Goal: Task Accomplishment & Management: Manage account settings

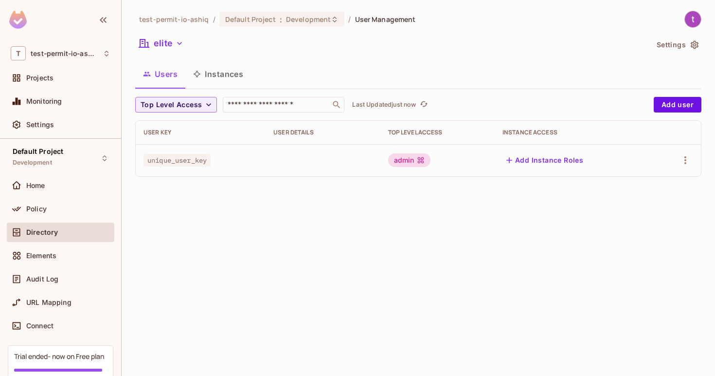
click at [519, 167] on button "Add Instance Roles" at bounding box center [545, 160] width 85 height 16
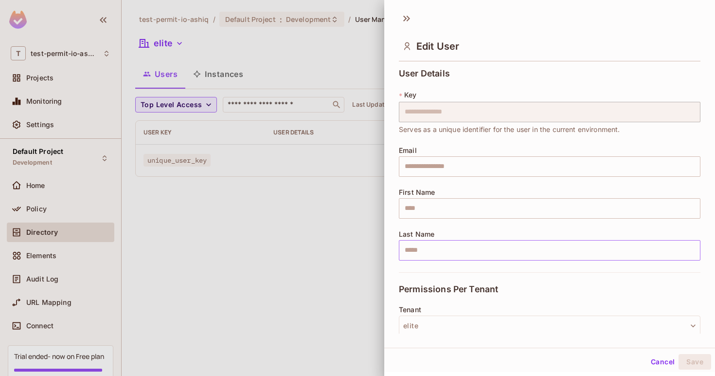
scroll to position [118, 0]
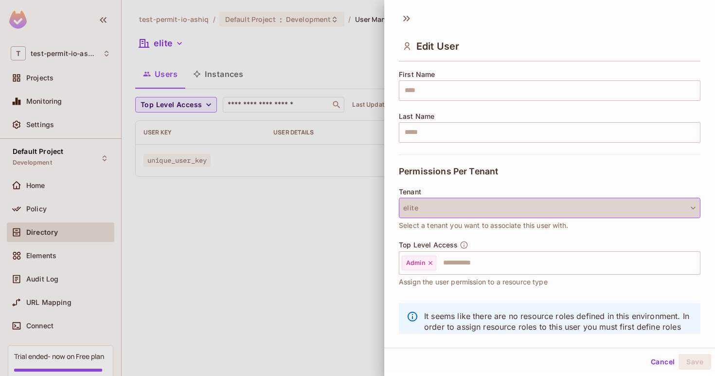
click at [612, 208] on button "elite" at bounding box center [550, 208] width 302 height 20
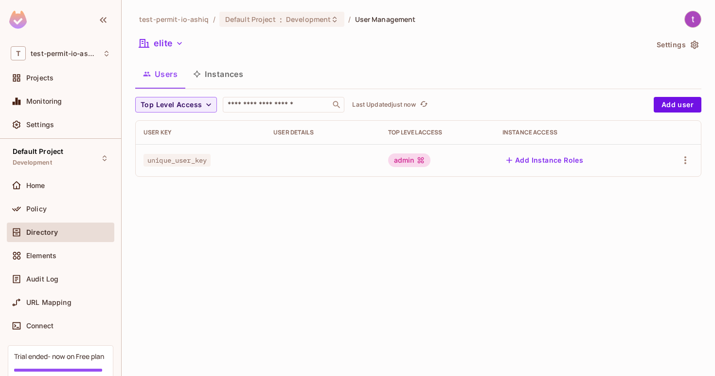
click at [351, 171] on td at bounding box center [323, 160] width 114 height 32
click at [548, 156] on button "Add Instance Roles" at bounding box center [545, 160] width 85 height 16
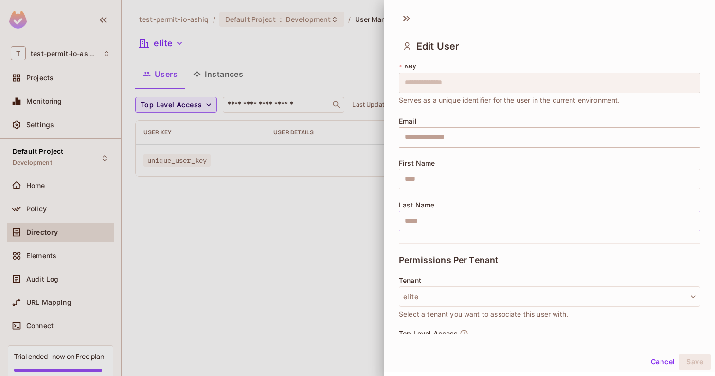
scroll to position [58, 0]
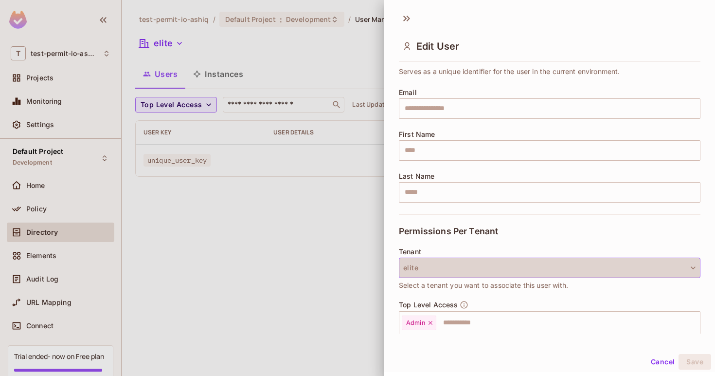
click at [630, 274] on button "elite" at bounding box center [550, 267] width 302 height 20
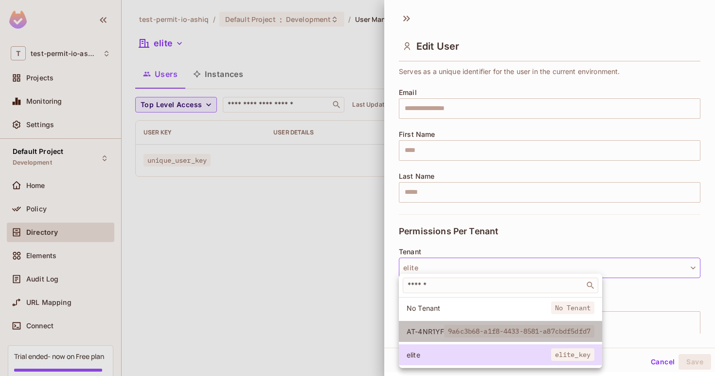
click at [535, 322] on li "AT-4NR1YF 9a6c3b68-a1f8-4433-8581-a87cbdf5dfd7" at bounding box center [500, 331] width 203 height 21
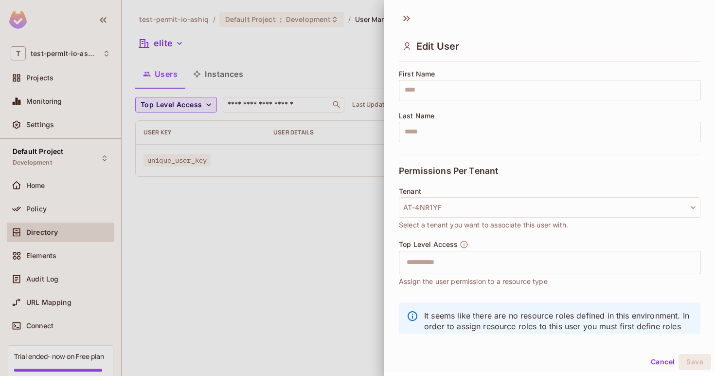
scroll to position [150, 0]
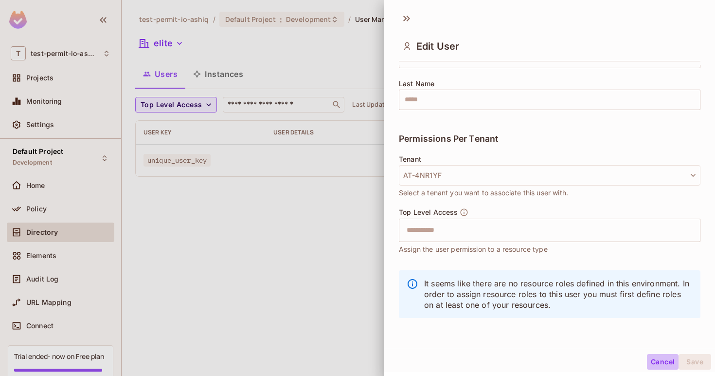
click at [658, 364] on button "Cancel" at bounding box center [663, 362] width 32 height 16
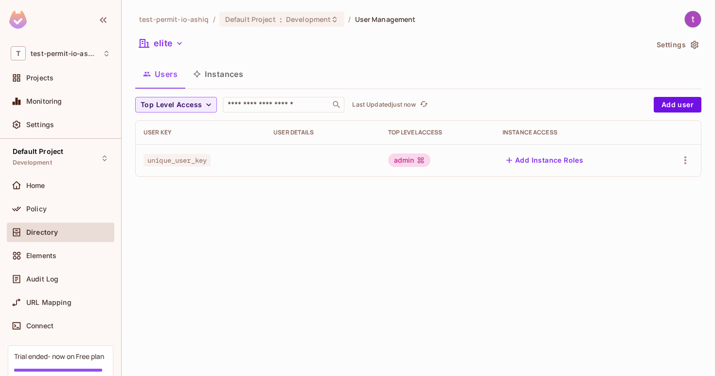
click at [225, 74] on button "Instances" at bounding box center [218, 74] width 66 height 24
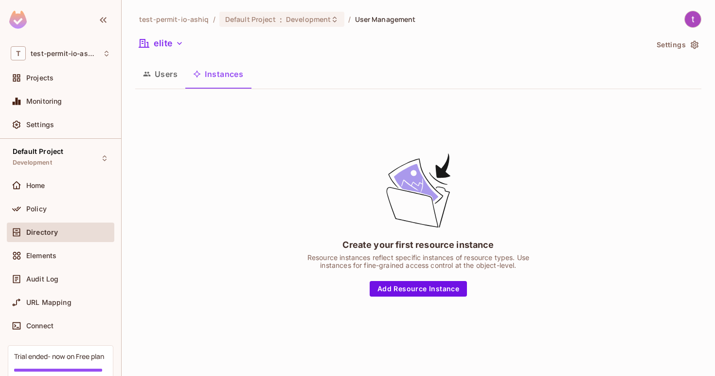
click at [171, 78] on button "Users" at bounding box center [160, 74] width 50 height 24
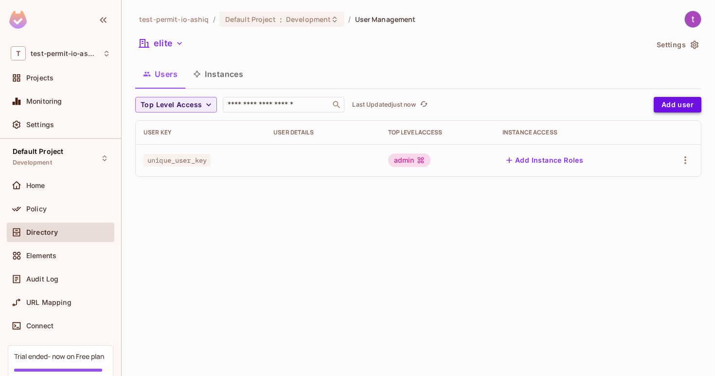
click at [673, 106] on button "Add user" at bounding box center [678, 105] width 48 height 16
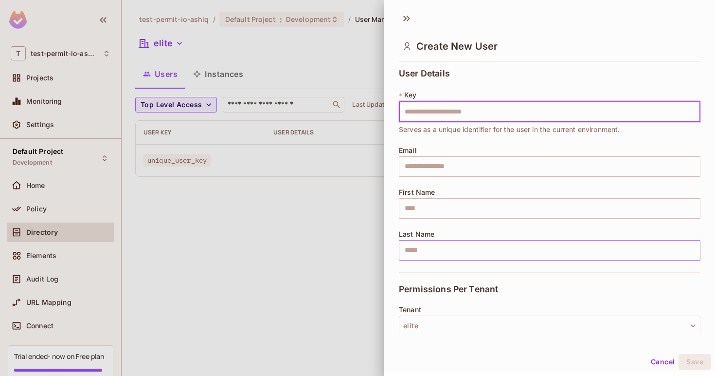
scroll to position [69, 0]
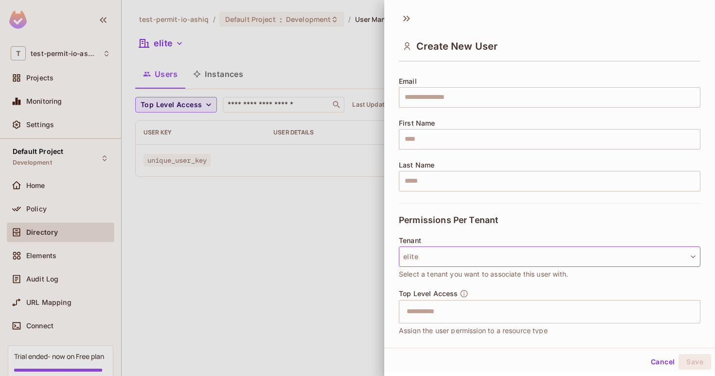
click at [526, 260] on button "elite" at bounding box center [550, 256] width 302 height 20
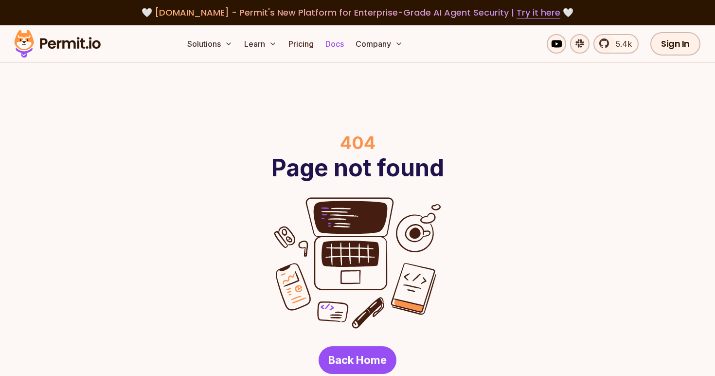
click at [337, 46] on link "Docs" at bounding box center [335, 43] width 26 height 19
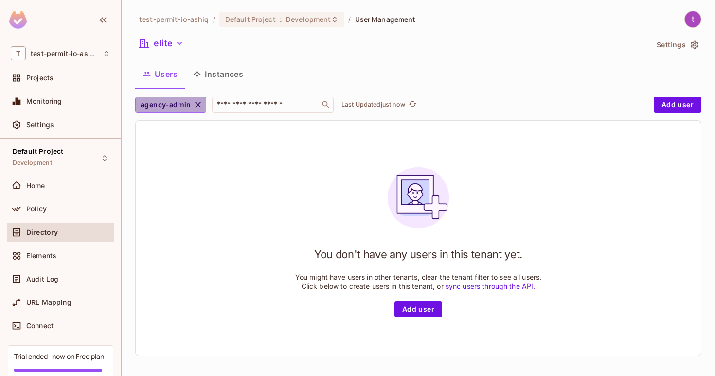
click at [199, 107] on icon "button" at bounding box center [198, 105] width 10 height 10
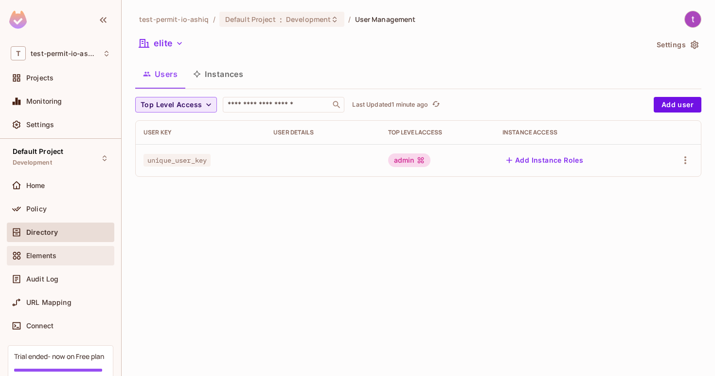
click at [67, 260] on div "Elements" at bounding box center [61, 256] width 100 height 12
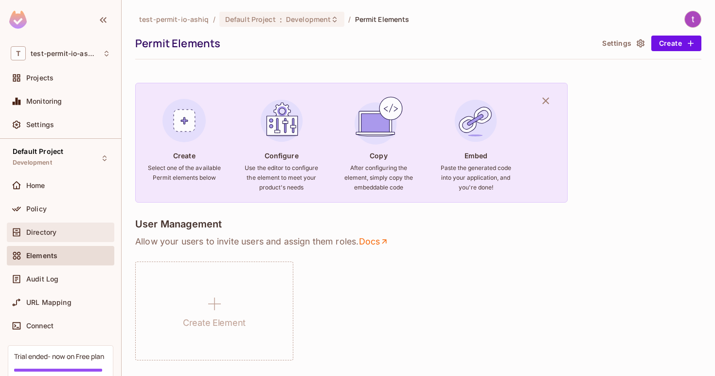
click at [57, 237] on div "Directory" at bounding box center [61, 232] width 100 height 12
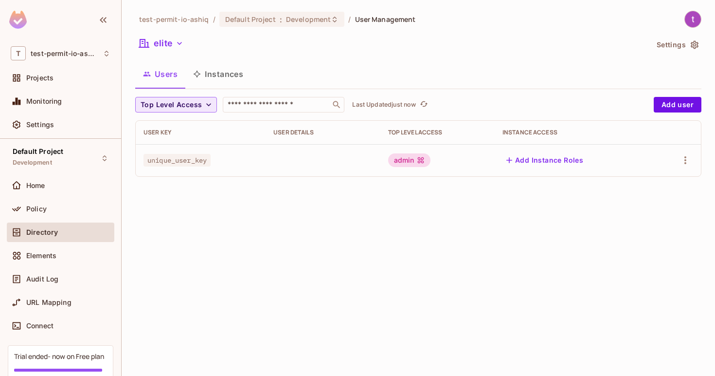
click at [213, 108] on icon "button" at bounding box center [209, 105] width 10 height 10
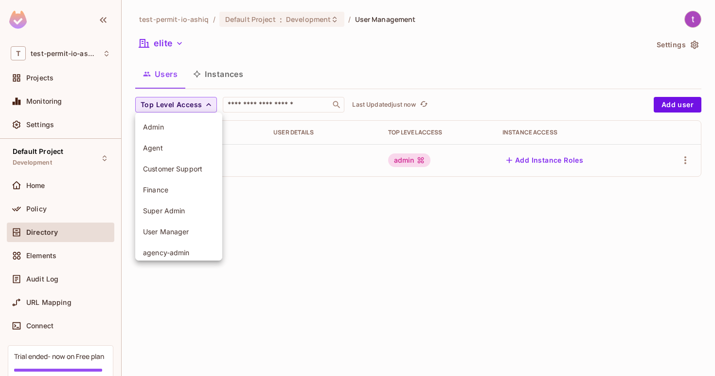
scroll to position [27, 0]
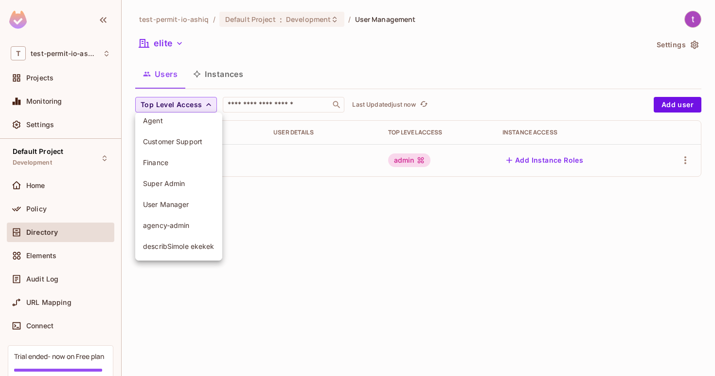
click at [253, 245] on div at bounding box center [357, 188] width 715 height 376
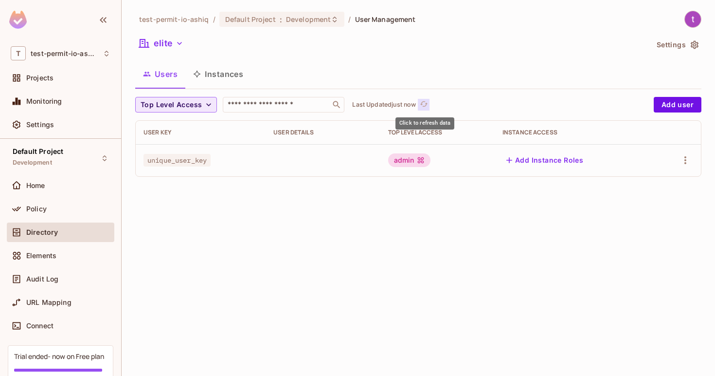
click at [423, 105] on icon "refresh" at bounding box center [424, 104] width 8 height 8
click at [280, 105] on input "text" at bounding box center [277, 105] width 102 height 10
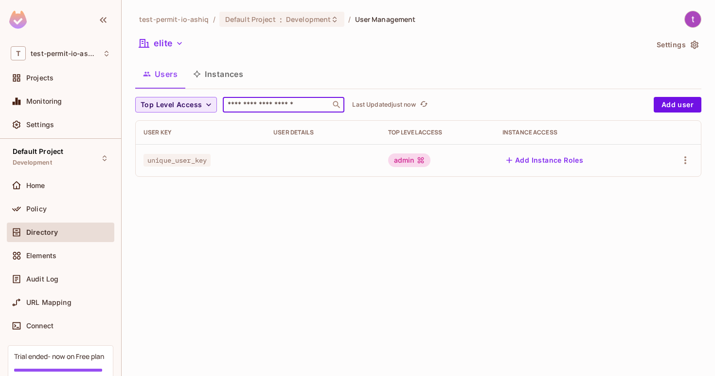
paste input "**********"
type input "**********"
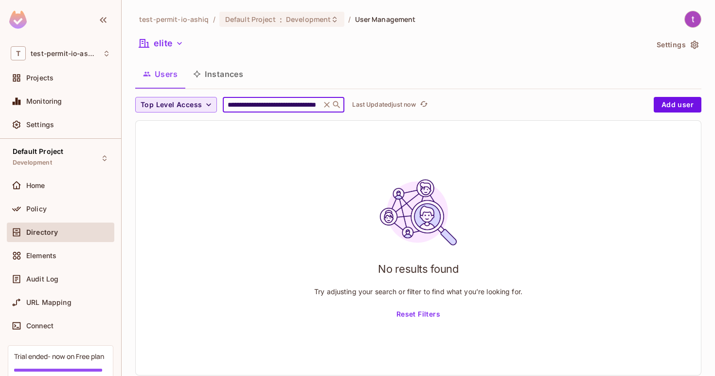
scroll to position [0, 0]
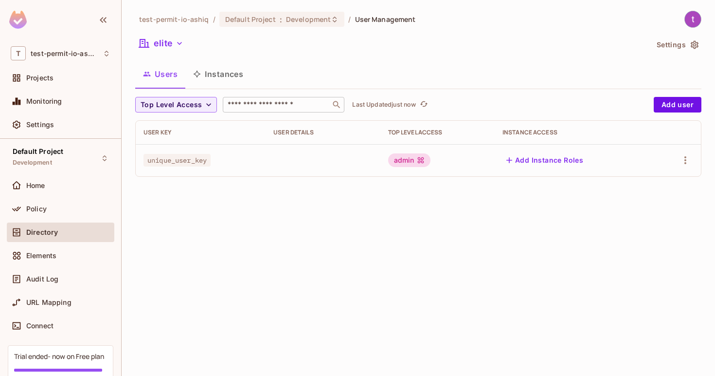
click at [258, 111] on div "​" at bounding box center [284, 105] width 122 height 16
paste input "**********"
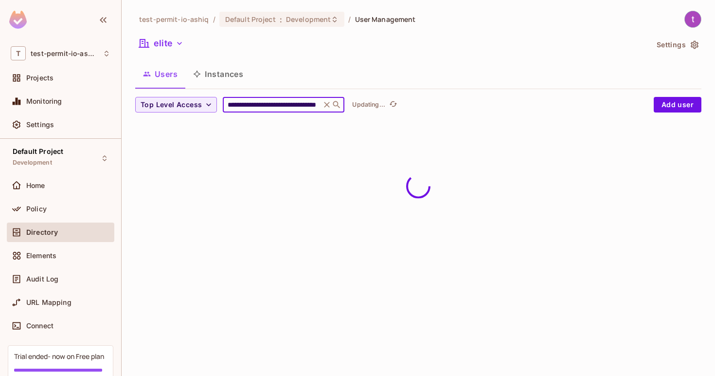
type input "**********"
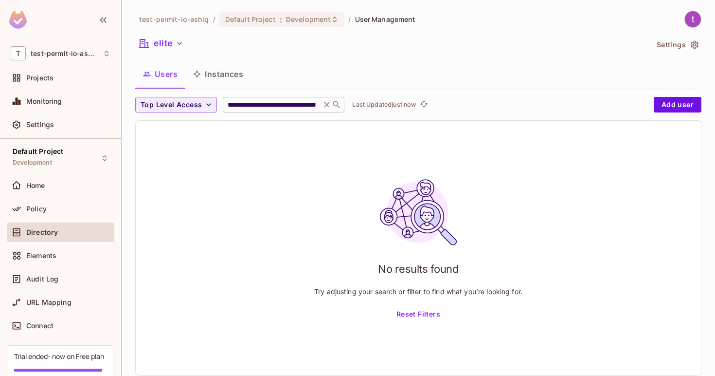
scroll to position [0, 0]
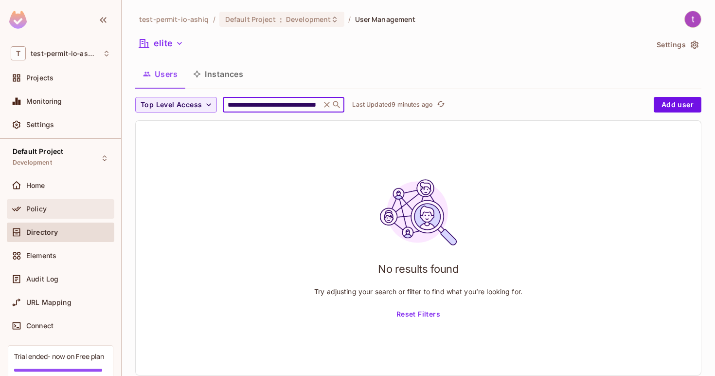
click at [90, 211] on div "Policy" at bounding box center [68, 209] width 84 height 8
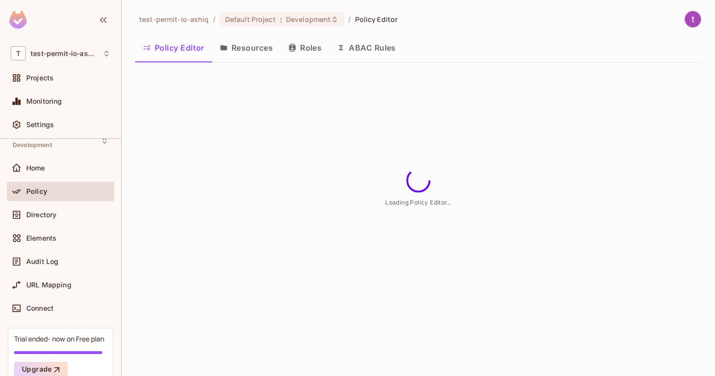
scroll to position [20, 0]
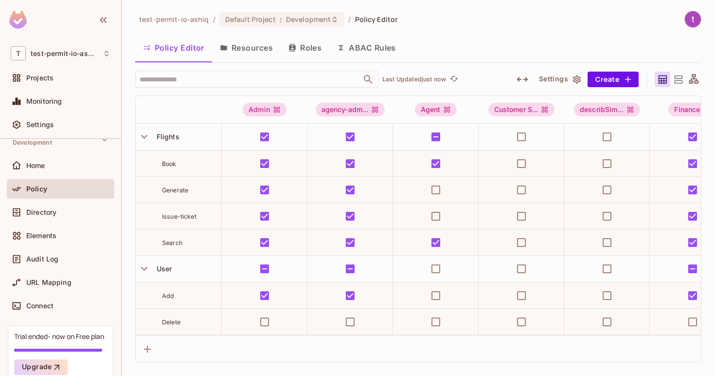
click at [246, 52] on button "Resources" at bounding box center [246, 48] width 69 height 24
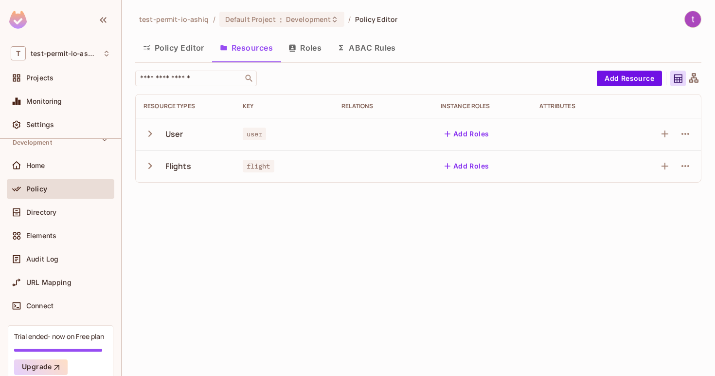
click at [289, 44] on icon "button" at bounding box center [293, 48] width 8 height 8
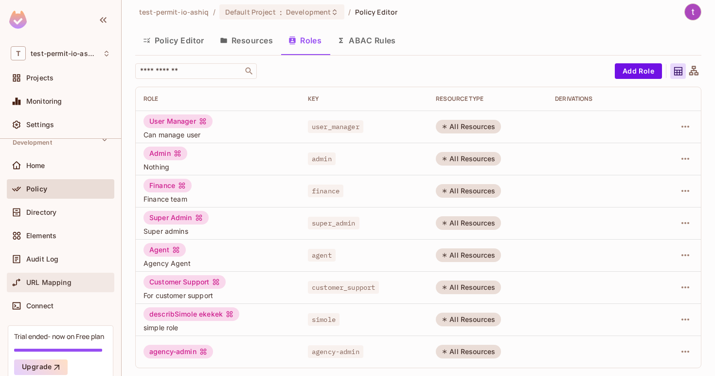
scroll to position [32, 0]
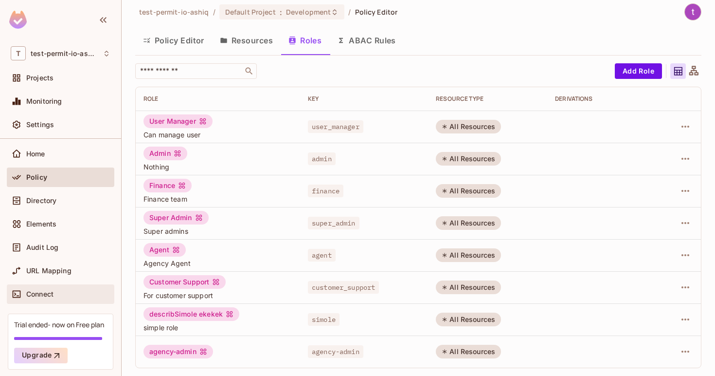
click at [61, 302] on div "Connect" at bounding box center [61, 293] width 108 height 19
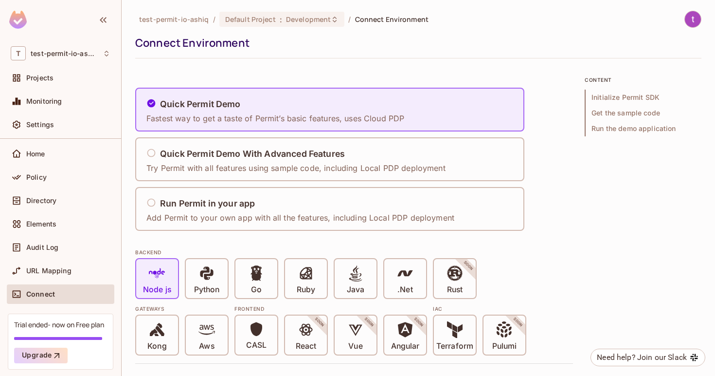
click at [49, 259] on div "Audit Log" at bounding box center [61, 248] width 108 height 23
click at [46, 247] on span "Audit Log" at bounding box center [42, 247] width 32 height 8
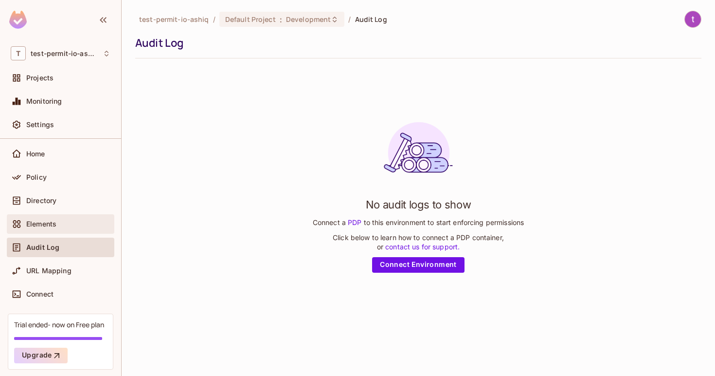
click at [51, 229] on div "Elements" at bounding box center [61, 224] width 100 height 12
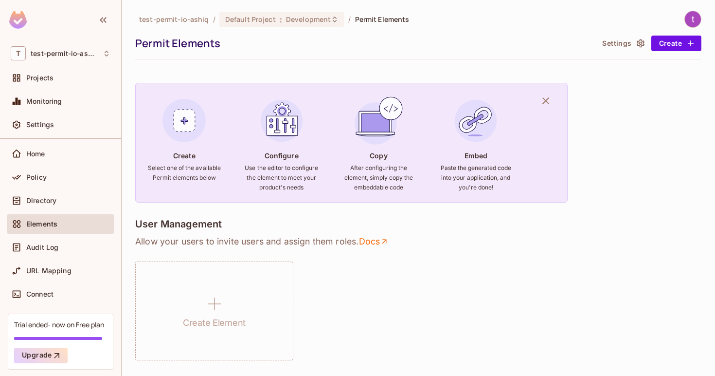
click at [64, 216] on div "Elements" at bounding box center [61, 223] width 108 height 19
click at [52, 207] on div "Directory" at bounding box center [61, 200] width 108 height 19
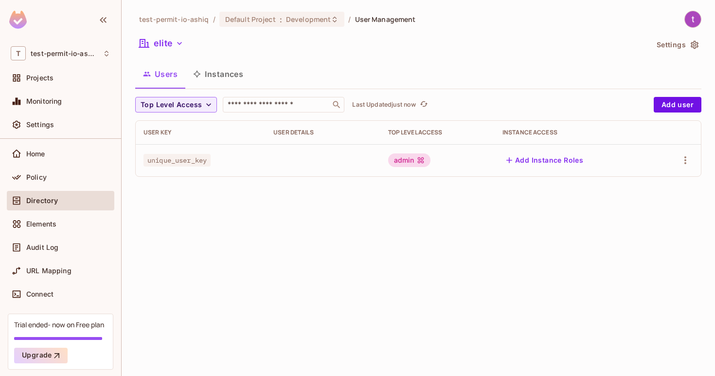
click at [242, 77] on button "Instances" at bounding box center [218, 74] width 66 height 24
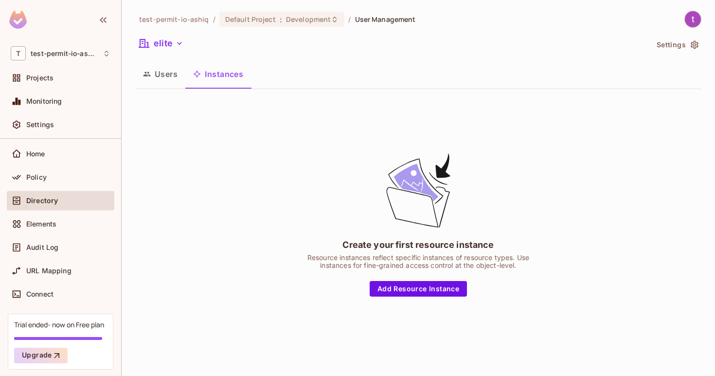
click at [165, 83] on button "Users" at bounding box center [160, 74] width 50 height 24
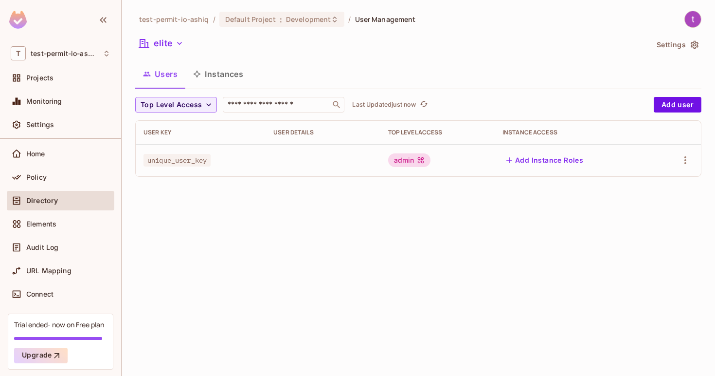
click at [236, 156] on div "unique_user_key" at bounding box center [201, 160] width 114 height 10
click at [687, 156] on icon "button" at bounding box center [686, 160] width 12 height 12
click at [657, 180] on li "Edit" at bounding box center [643, 182] width 86 height 21
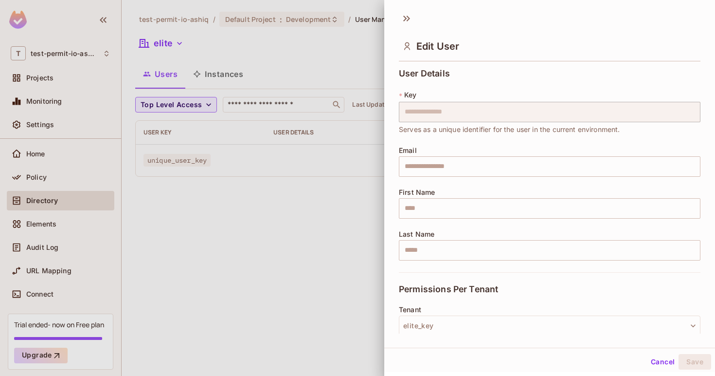
scroll to position [150, 0]
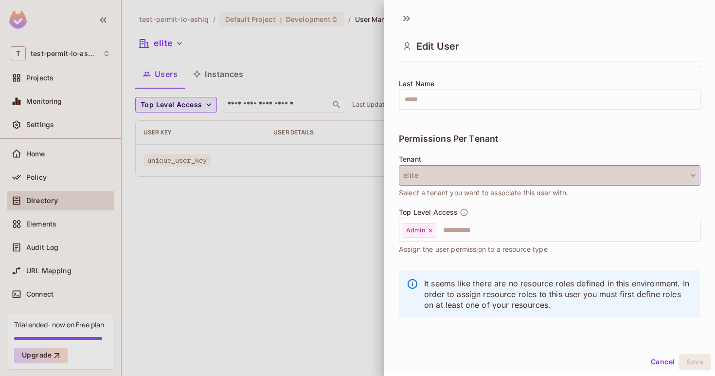
click at [698, 167] on button "elite" at bounding box center [550, 175] width 302 height 20
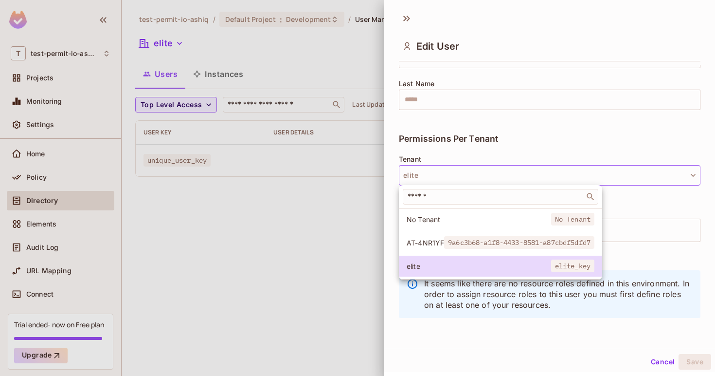
click at [586, 240] on span "9a6c3b68-a1f8-4433-8581-a87cbdf5dfd7" at bounding box center [519, 242] width 150 height 13
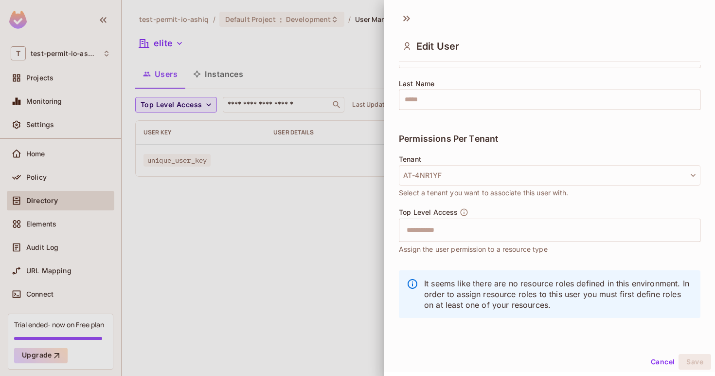
click at [216, 210] on div at bounding box center [357, 188] width 715 height 376
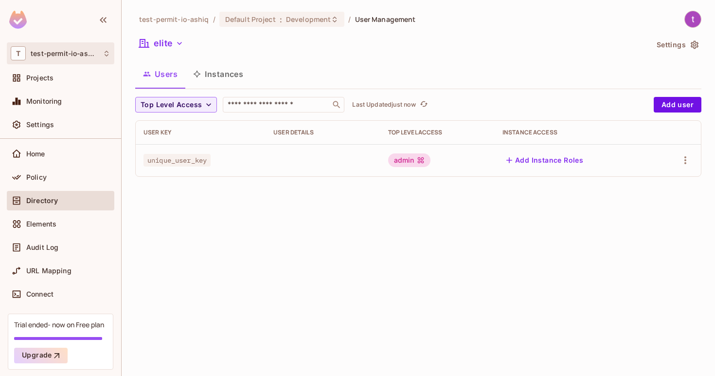
click at [49, 60] on div "T test-permit-io-ashiq" at bounding box center [61, 53] width 100 height 14
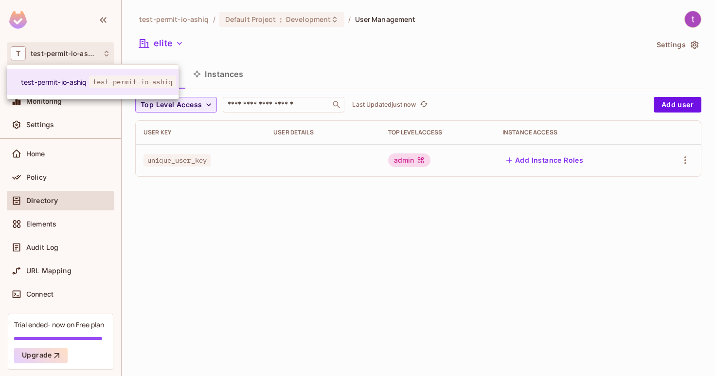
click at [71, 113] on div at bounding box center [357, 188] width 715 height 376
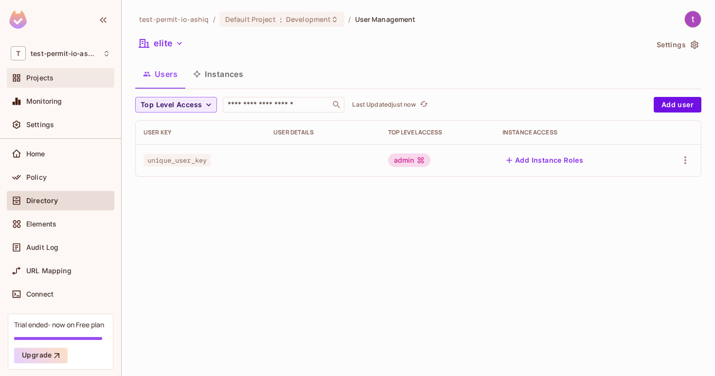
click at [63, 79] on div "Projects" at bounding box center [68, 78] width 84 height 8
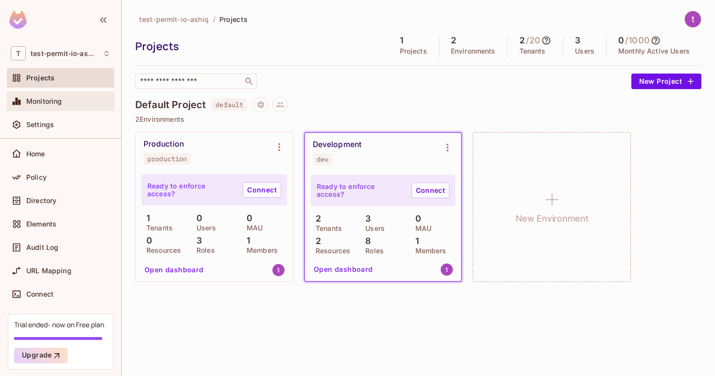
click at [52, 101] on span "Monitoring" at bounding box center [44, 101] width 36 height 8
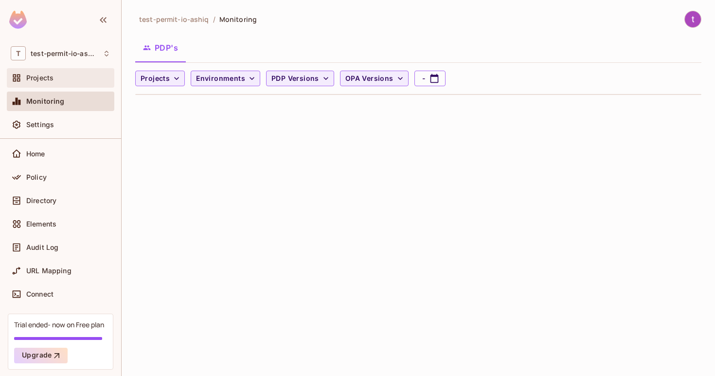
click at [61, 77] on div "Projects" at bounding box center [68, 78] width 84 height 8
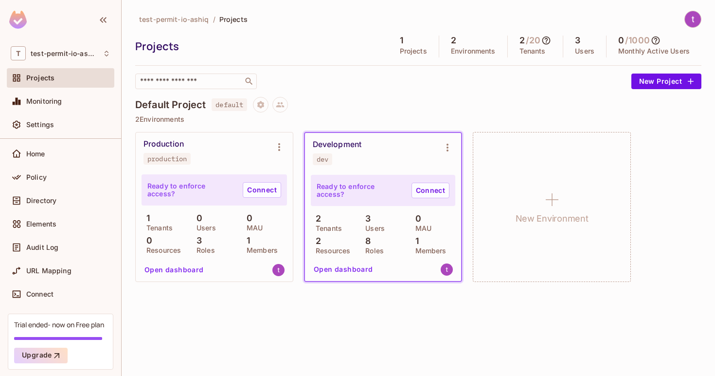
click at [468, 41] on div "2 Environments" at bounding box center [473, 47] width 69 height 22
click at [548, 40] on icon at bounding box center [547, 40] width 8 height 8
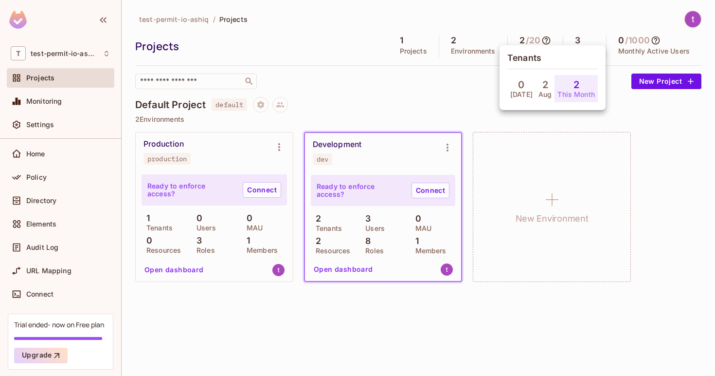
click at [565, 91] on p "This Month" at bounding box center [576, 95] width 37 height 8
click at [616, 59] on div at bounding box center [357, 188] width 715 height 376
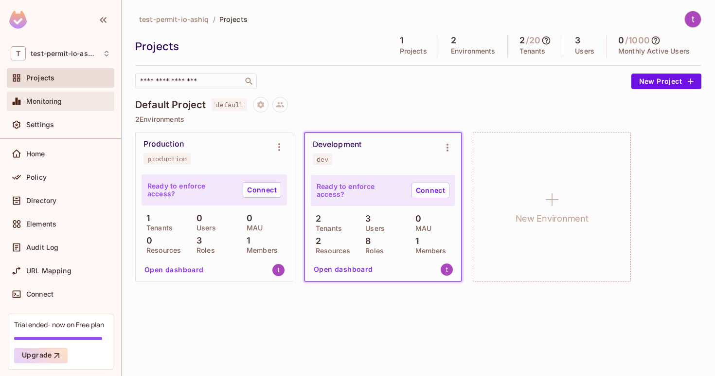
click at [80, 103] on div "Monitoring" at bounding box center [68, 101] width 84 height 8
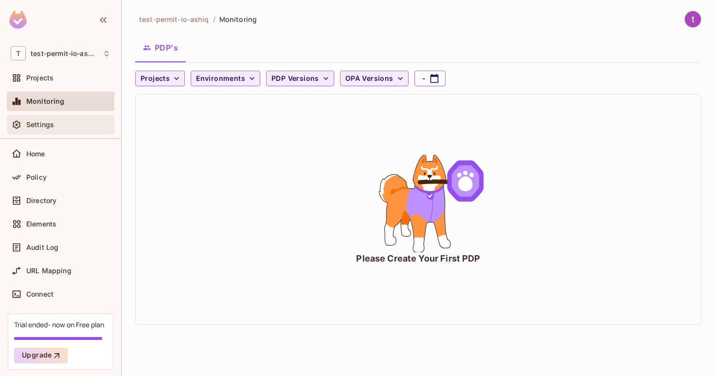
click at [79, 123] on div "Settings" at bounding box center [68, 125] width 84 height 8
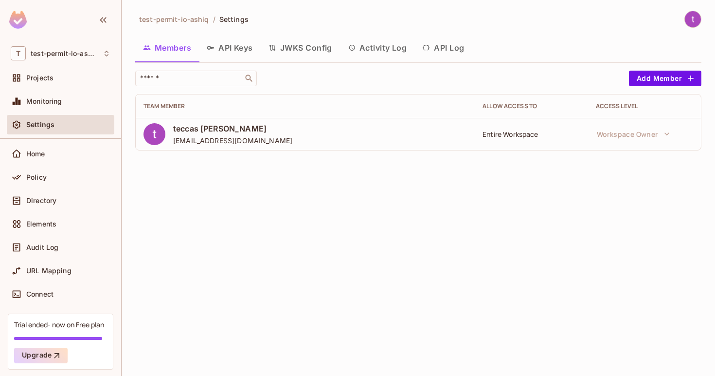
click at [387, 52] on button "Activity Log" at bounding box center [377, 48] width 75 height 24
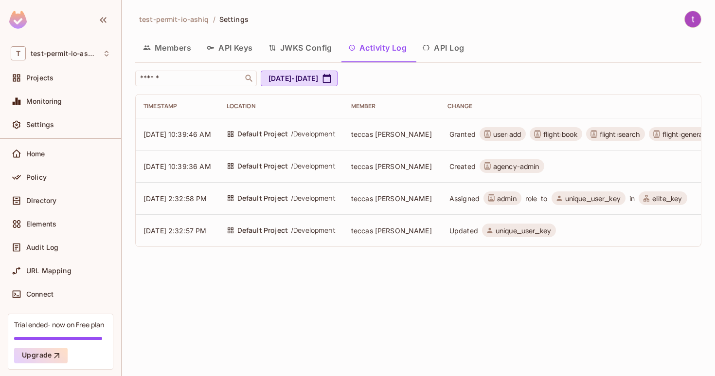
click at [449, 52] on button "API Log" at bounding box center [443, 48] width 57 height 24
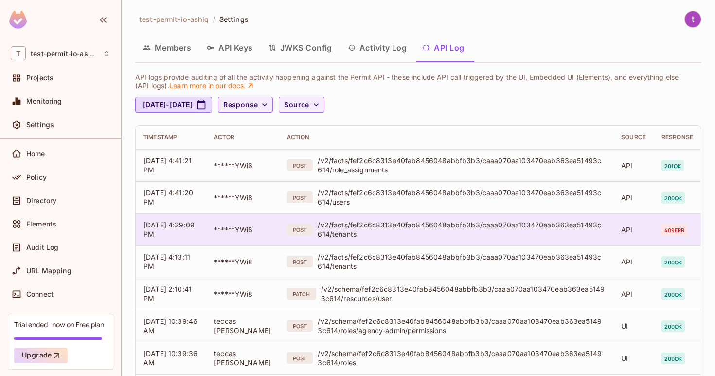
click at [341, 233] on div "/v2/facts/fef2c6c8313e40fab8456048abbfb3b3/caaa070aa103470eab363ea51493c614/ten…" at bounding box center [462, 229] width 288 height 18
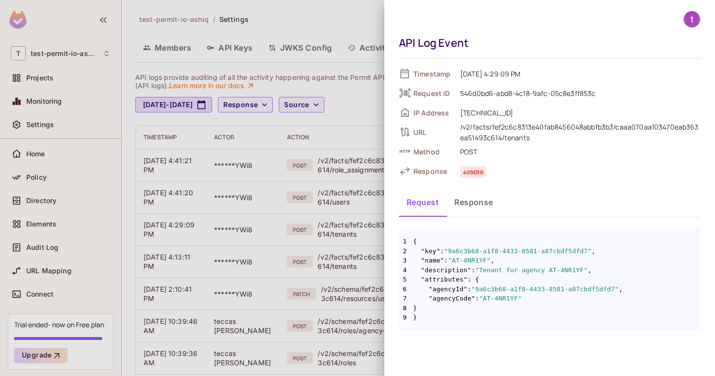
click at [327, 135] on div at bounding box center [357, 188] width 715 height 376
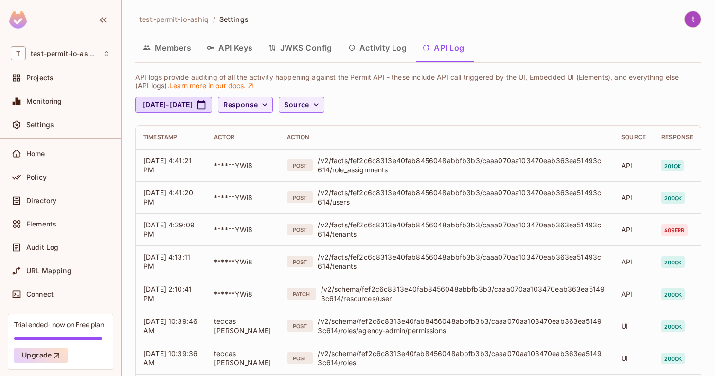
scroll to position [64, 0]
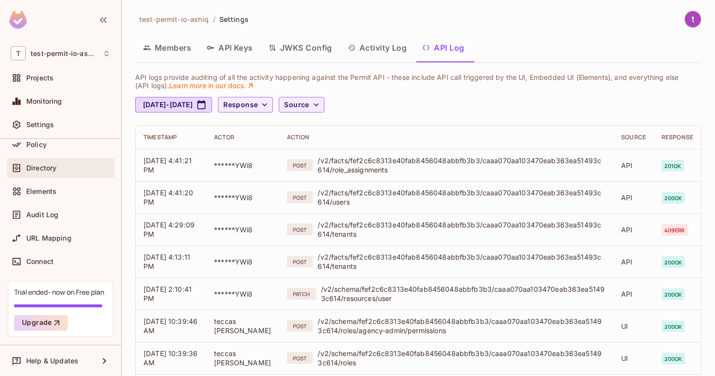
click at [72, 171] on div "Directory" at bounding box center [68, 168] width 84 height 8
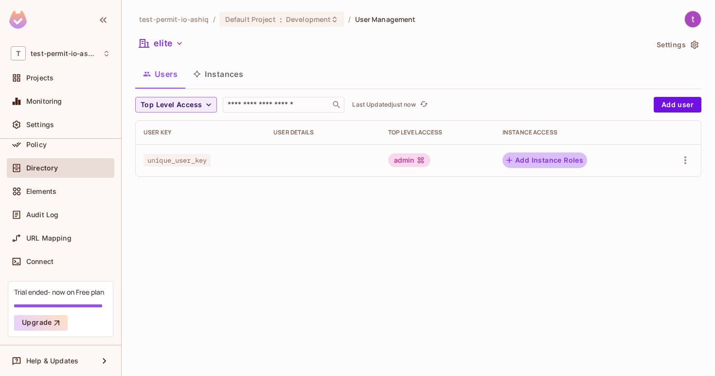
click at [572, 158] on button "Add Instance Roles" at bounding box center [545, 160] width 85 height 16
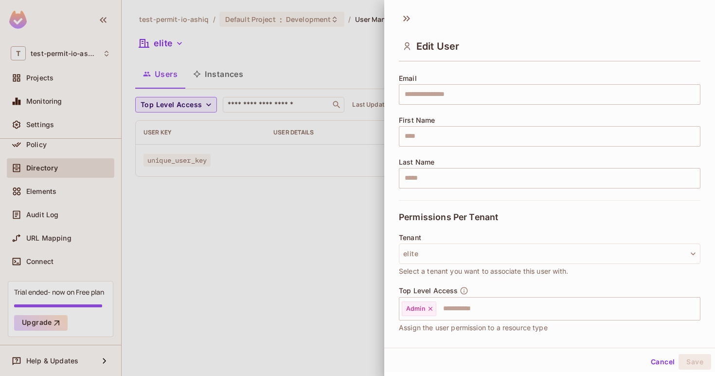
scroll to position [150, 0]
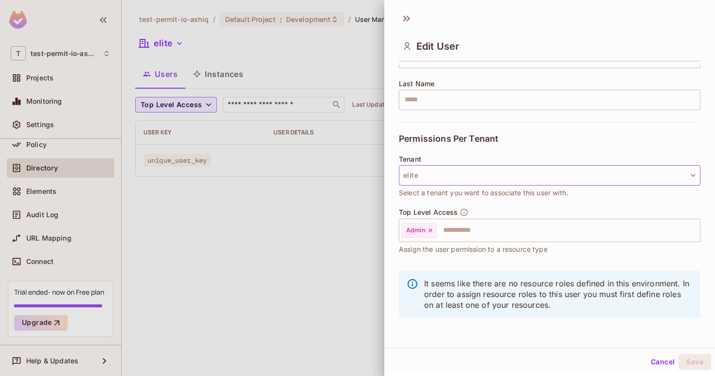
click at [696, 181] on button "elite" at bounding box center [550, 175] width 302 height 20
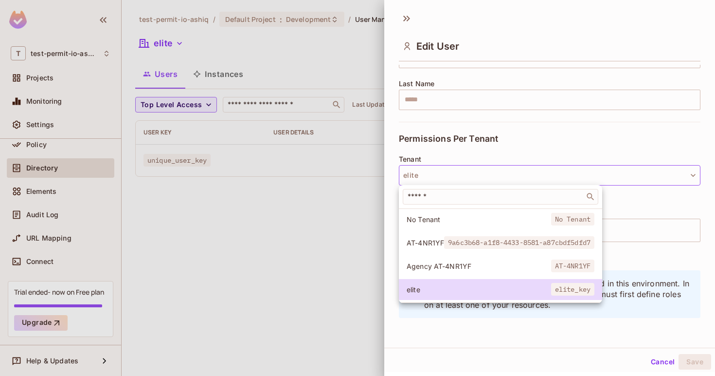
click at [352, 107] on div at bounding box center [357, 188] width 715 height 376
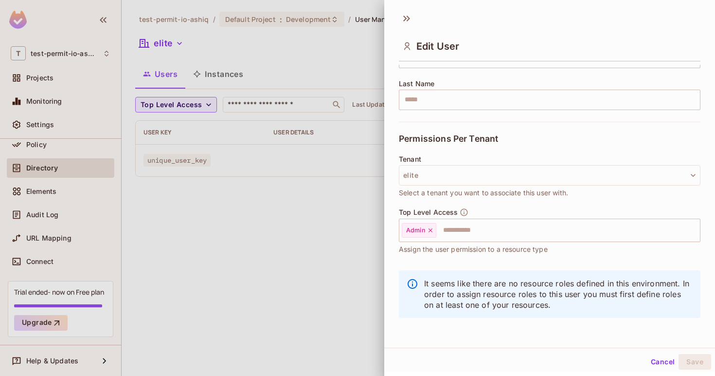
click at [352, 107] on div at bounding box center [357, 188] width 715 height 376
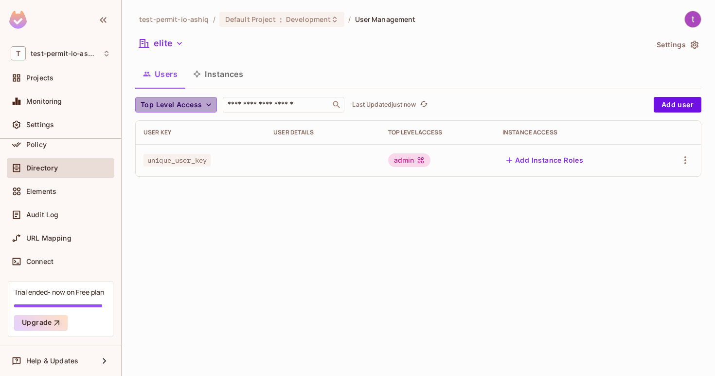
click at [206, 102] on icon "button" at bounding box center [209, 105] width 10 height 10
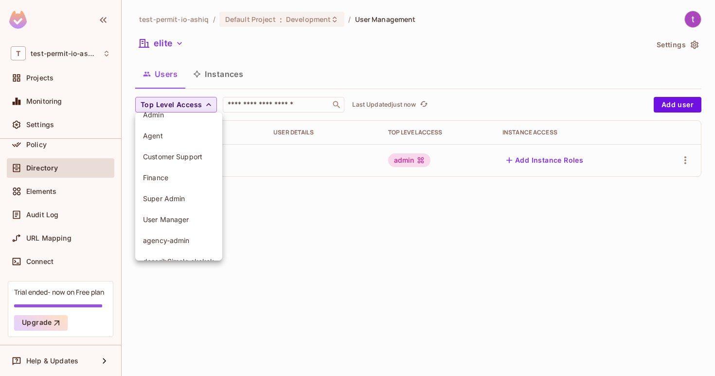
scroll to position [14, 0]
click at [191, 234] on span "agency-admin" at bounding box center [179, 238] width 72 height 9
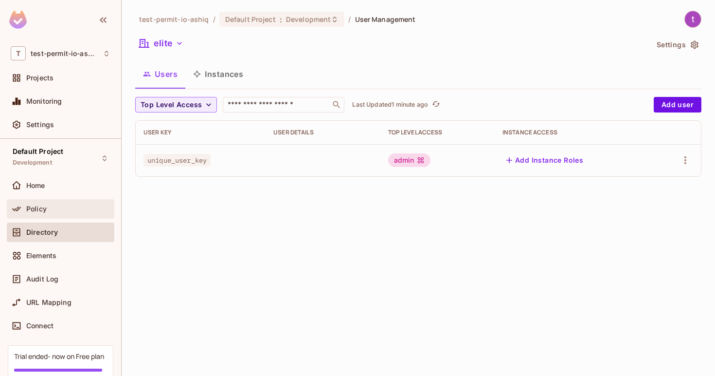
click at [54, 214] on div "Policy" at bounding box center [61, 208] width 108 height 19
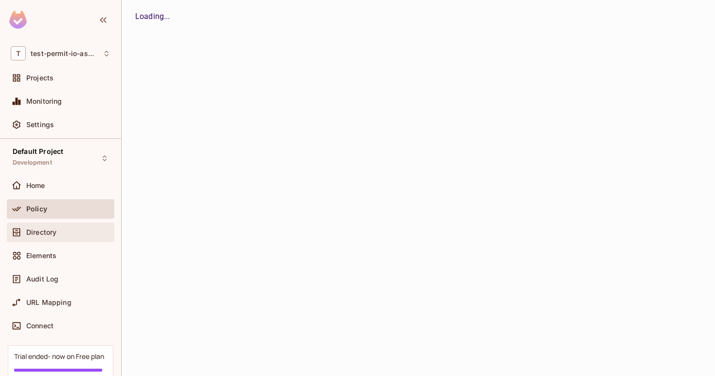
click at [63, 236] on div "Directory" at bounding box center [61, 232] width 100 height 12
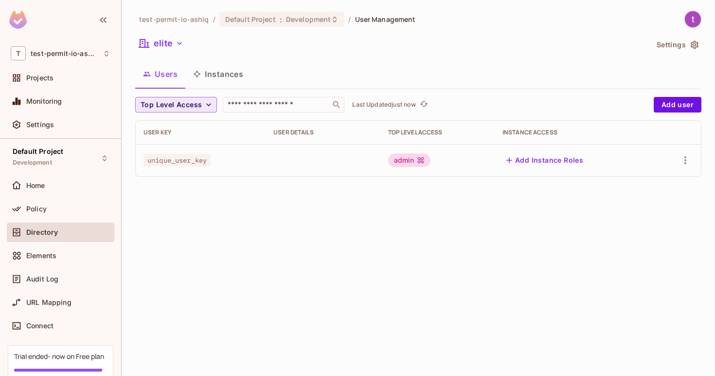
click at [188, 100] on span "Top Level Access" at bounding box center [171, 105] width 61 height 12
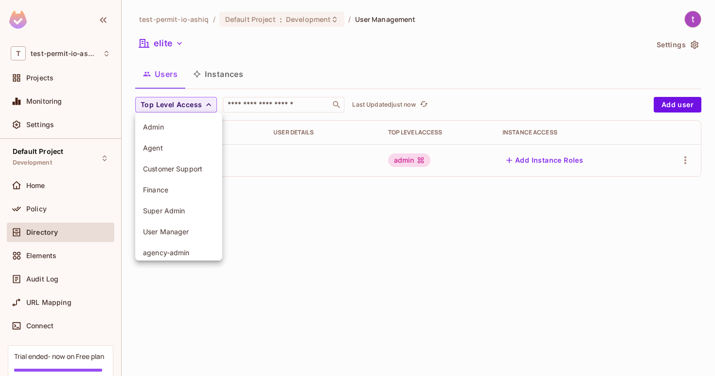
scroll to position [27, 0]
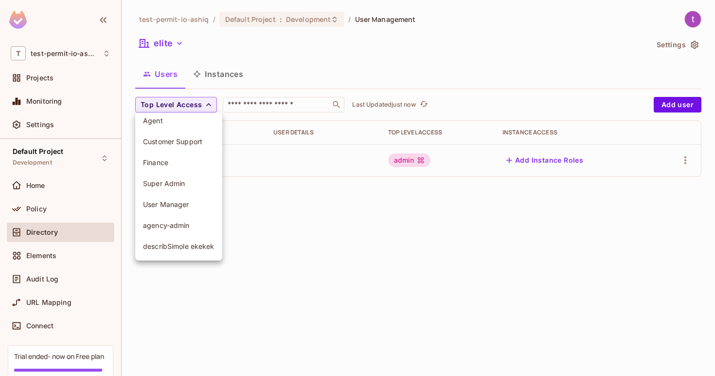
click at [182, 218] on li "agency-admin" at bounding box center [178, 225] width 87 height 21
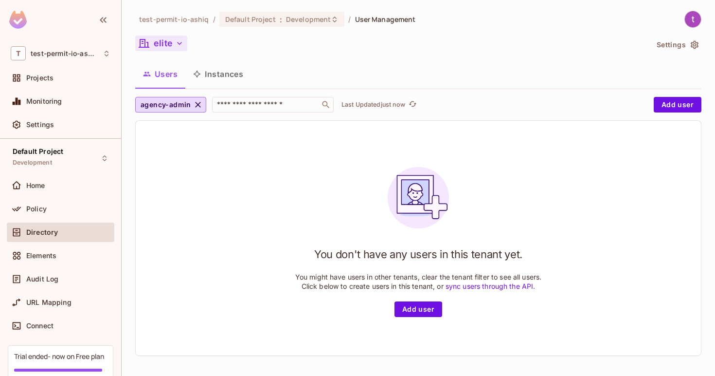
click at [173, 49] on button "elite" at bounding box center [161, 44] width 52 height 16
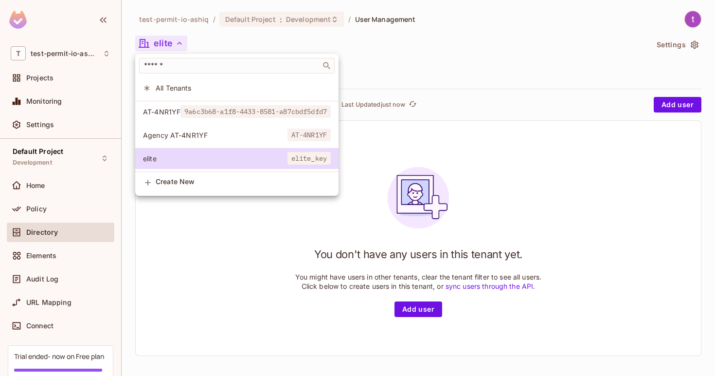
click at [217, 136] on span "Agency AT-4NR1YF" at bounding box center [215, 134] width 145 height 9
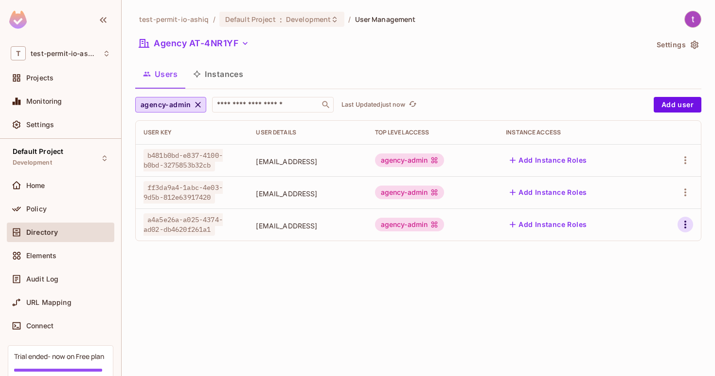
click at [688, 230] on button "button" at bounding box center [686, 225] width 16 height 16
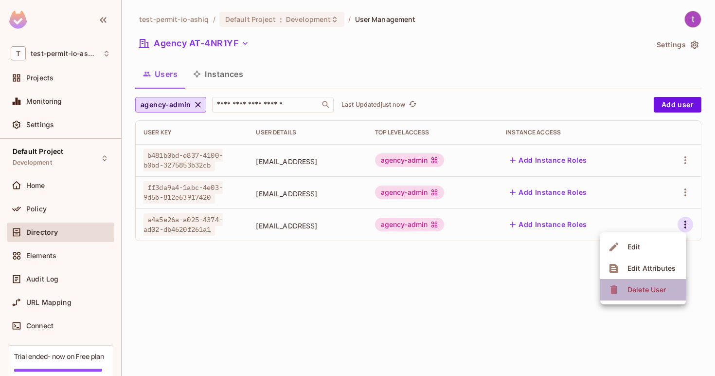
click at [661, 283] on span "Delete User" at bounding box center [647, 290] width 44 height 16
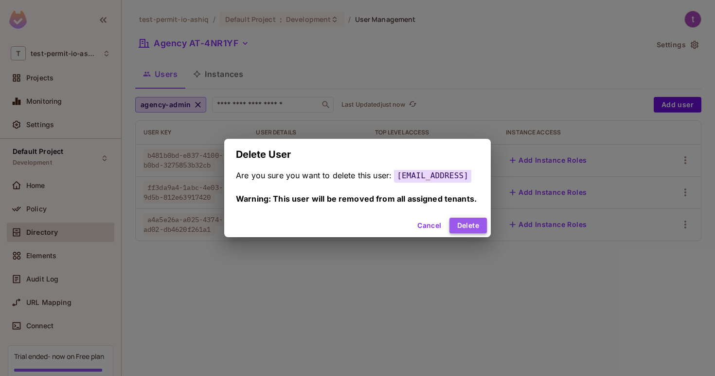
click at [471, 226] on button "Delete" at bounding box center [468, 226] width 37 height 16
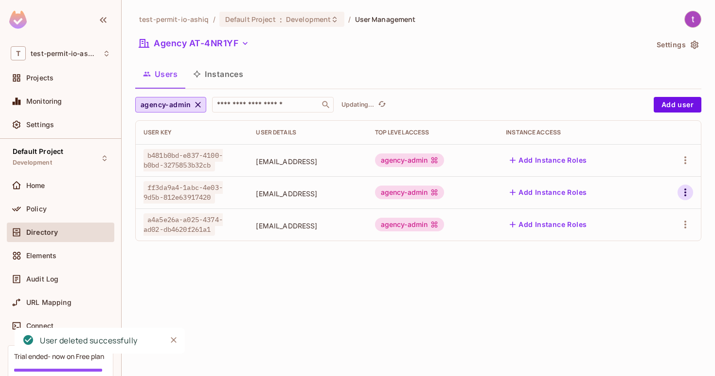
click at [684, 199] on button "button" at bounding box center [686, 192] width 16 height 16
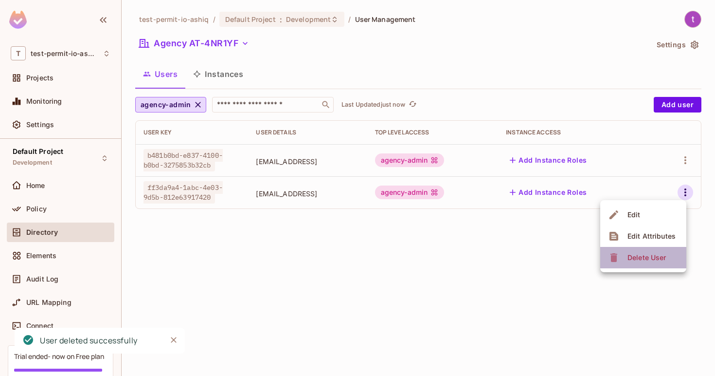
click at [669, 264] on li "Delete User" at bounding box center [643, 257] width 86 height 21
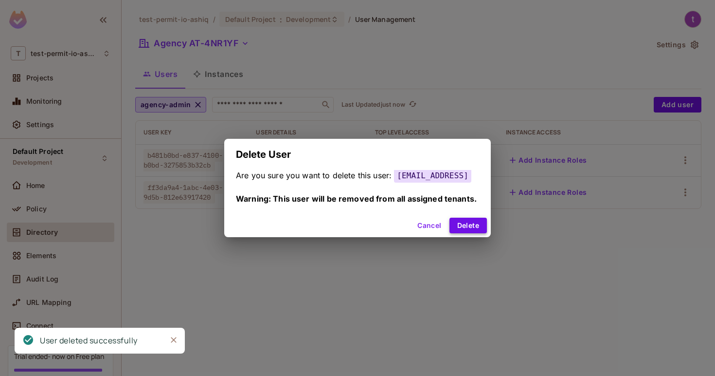
click at [473, 229] on button "Delete" at bounding box center [468, 226] width 37 height 16
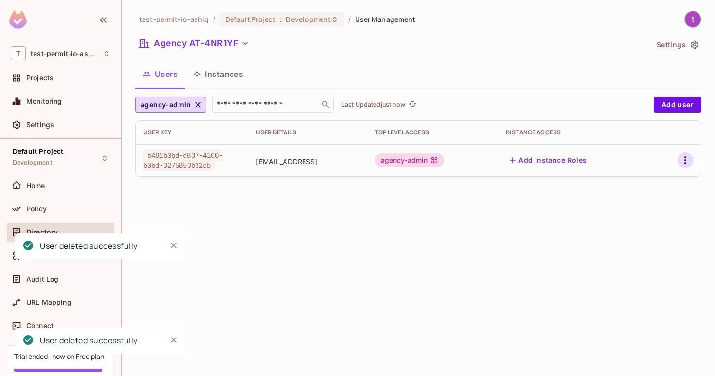
click at [689, 161] on icon "button" at bounding box center [686, 160] width 12 height 12
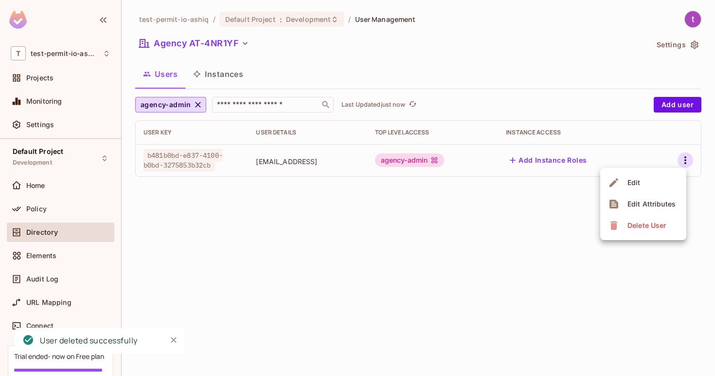
click at [647, 222] on div "Delete User" at bounding box center [647, 225] width 38 height 10
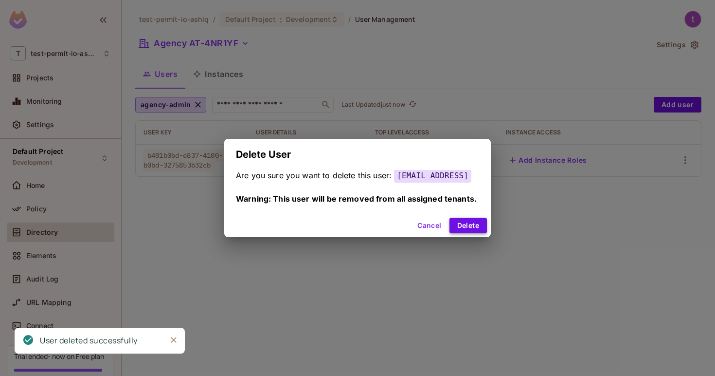
click at [470, 226] on button "Delete" at bounding box center [468, 226] width 37 height 16
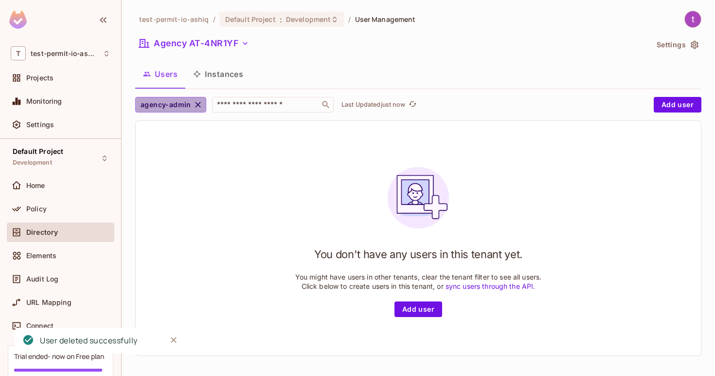
click at [199, 102] on icon "button" at bounding box center [198, 105] width 10 height 10
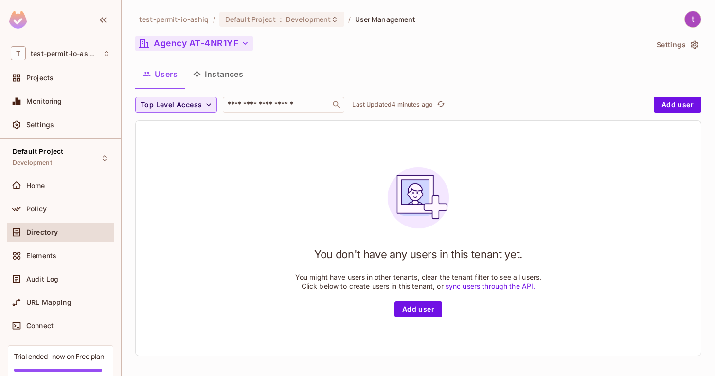
click at [222, 44] on button "Agency AT-4NR1YF" at bounding box center [194, 44] width 118 height 16
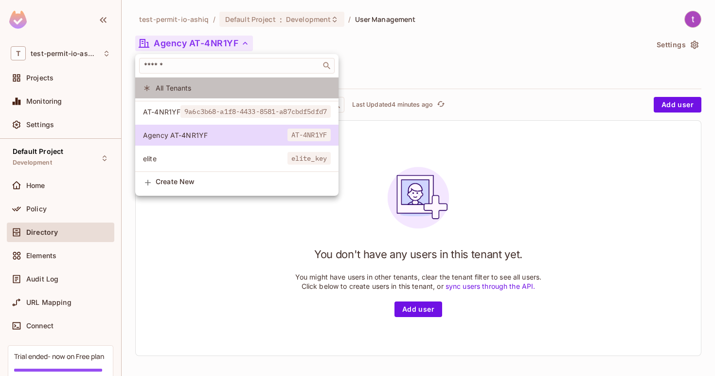
click at [245, 91] on span "All Tenants" at bounding box center [243, 87] width 175 height 9
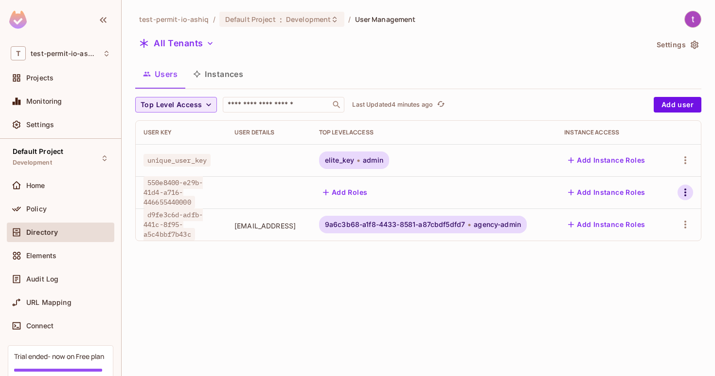
click at [681, 190] on icon "button" at bounding box center [686, 192] width 12 height 12
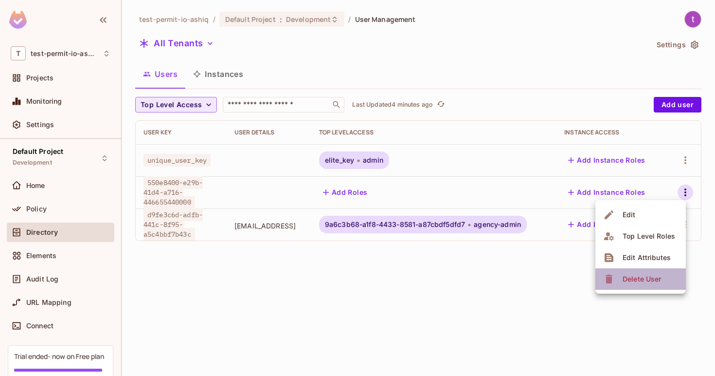
click at [651, 282] on div "Delete User" at bounding box center [642, 279] width 38 height 10
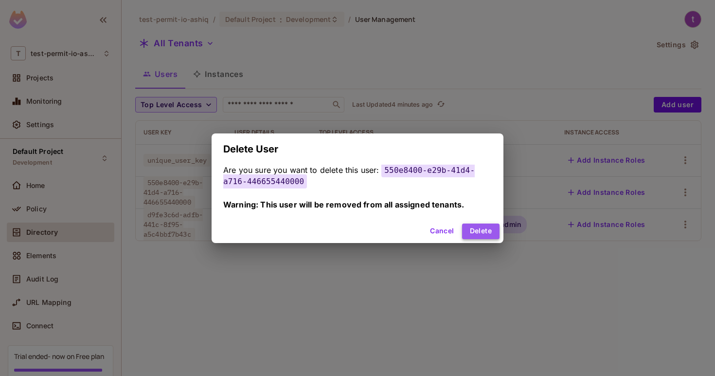
click at [472, 225] on button "Delete" at bounding box center [480, 231] width 37 height 16
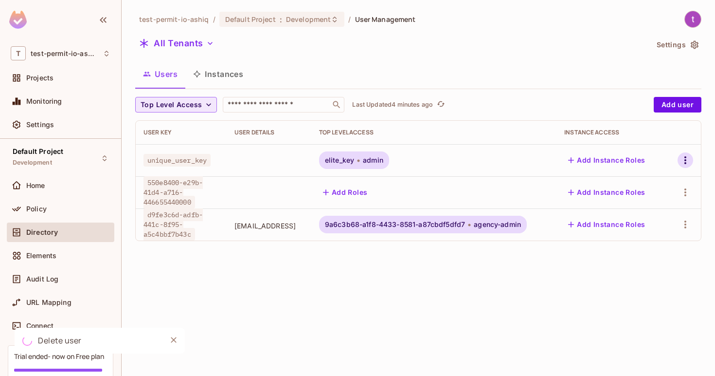
click at [688, 163] on icon "button" at bounding box center [686, 160] width 12 height 12
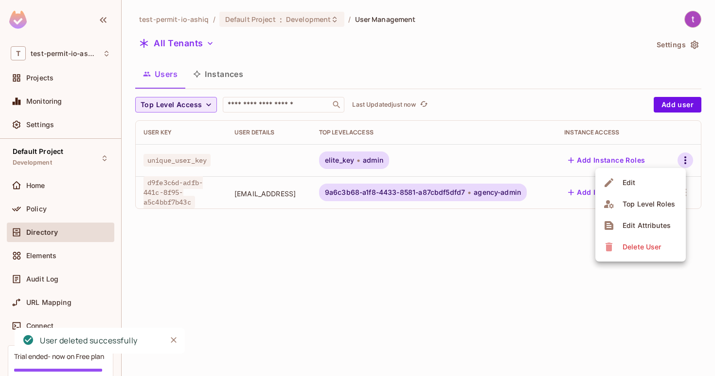
click at [640, 248] on div "Delete User" at bounding box center [642, 247] width 38 height 10
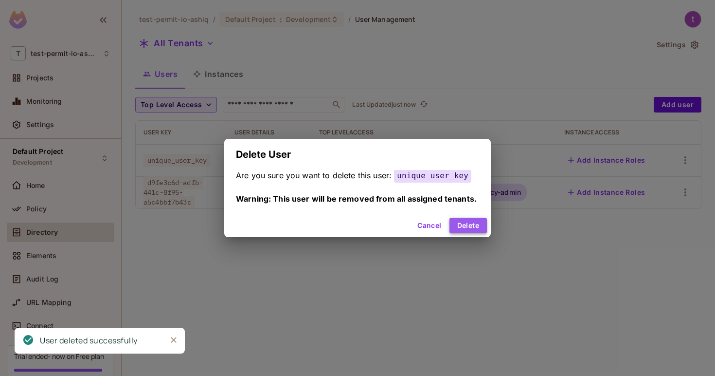
click at [468, 225] on button "Delete" at bounding box center [468, 226] width 37 height 16
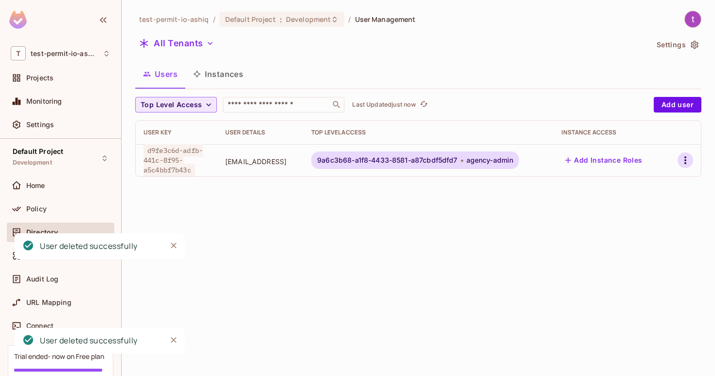
click at [689, 164] on icon "button" at bounding box center [686, 160] width 12 height 12
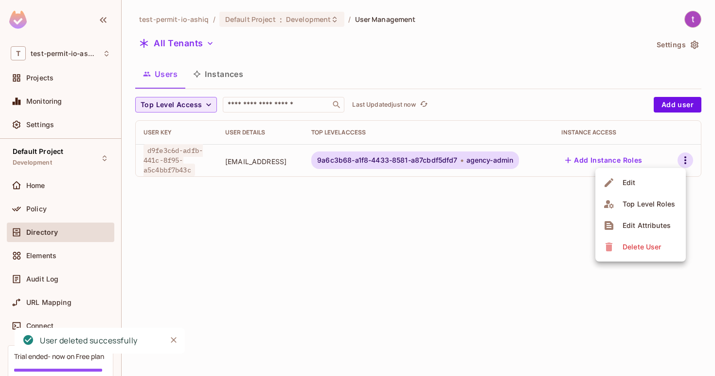
click at [428, 158] on div at bounding box center [357, 188] width 715 height 376
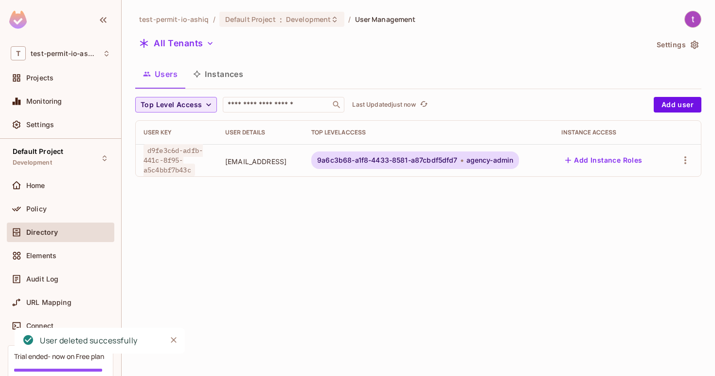
click at [495, 161] on span "agency-admin" at bounding box center [490, 160] width 47 height 8
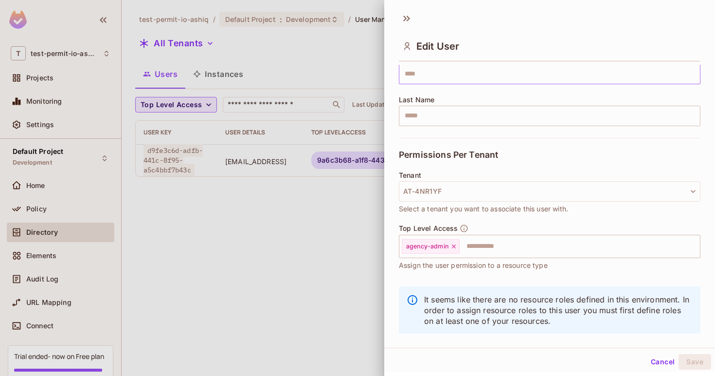
scroll to position [150, 0]
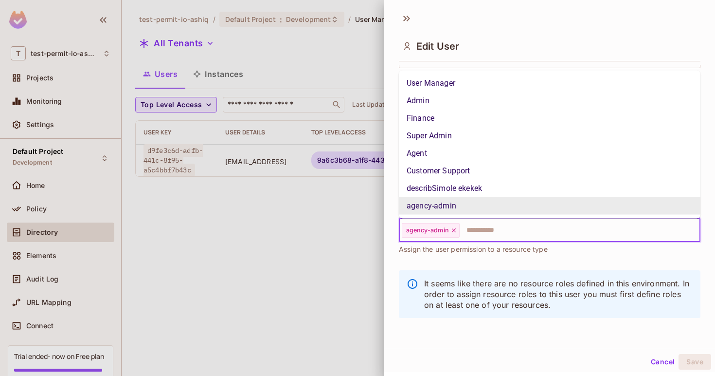
click at [524, 230] on input "text" at bounding box center [571, 229] width 221 height 19
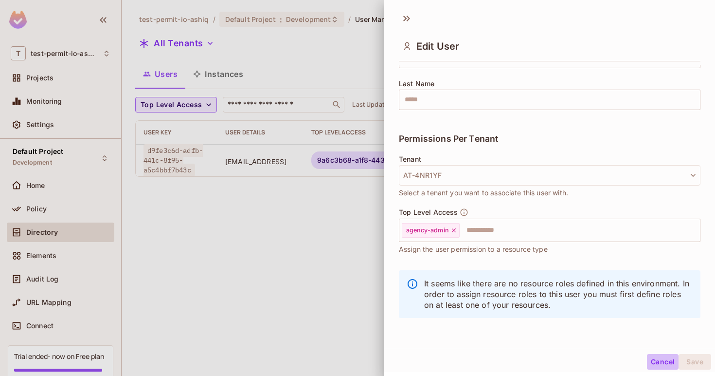
click at [667, 361] on button "Cancel" at bounding box center [663, 362] width 32 height 16
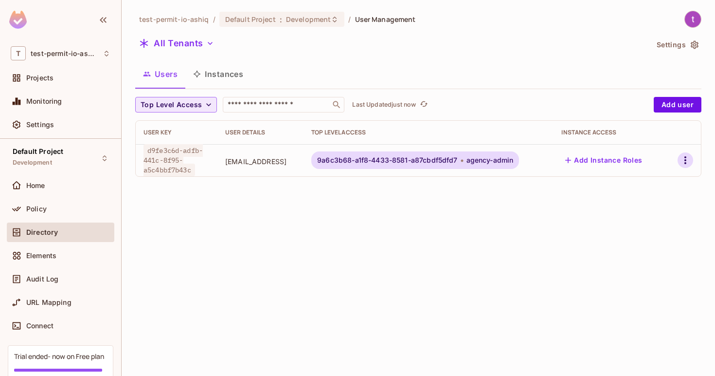
click at [688, 162] on icon "button" at bounding box center [686, 160] width 12 height 12
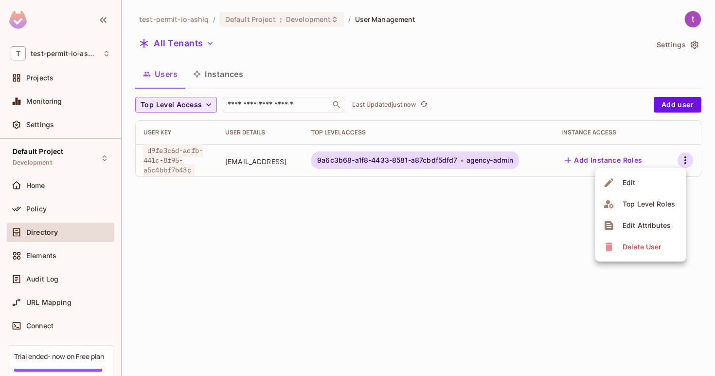
click at [648, 244] on div "Delete User" at bounding box center [642, 247] width 38 height 10
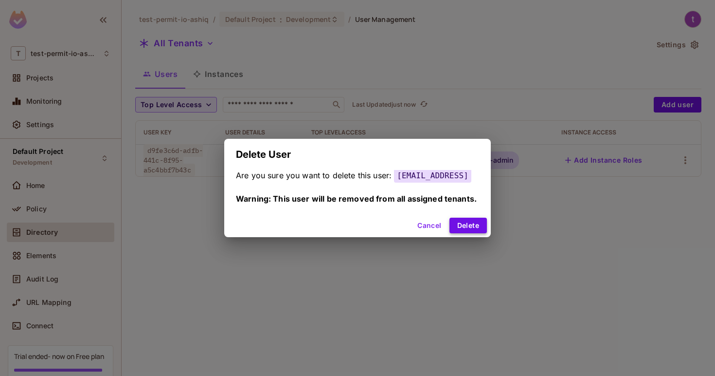
click at [472, 225] on button "Delete" at bounding box center [468, 226] width 37 height 16
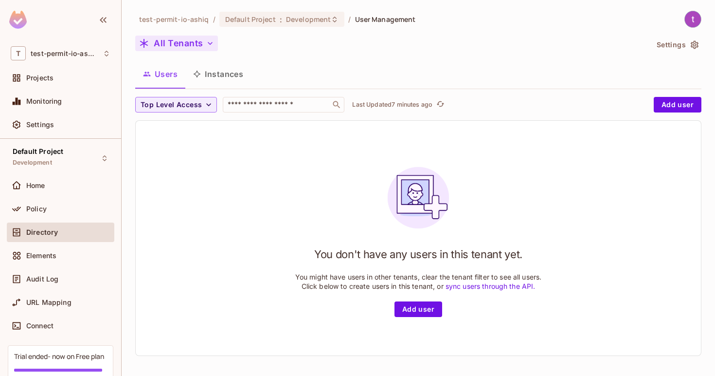
click at [212, 44] on icon "button" at bounding box center [210, 43] width 10 height 10
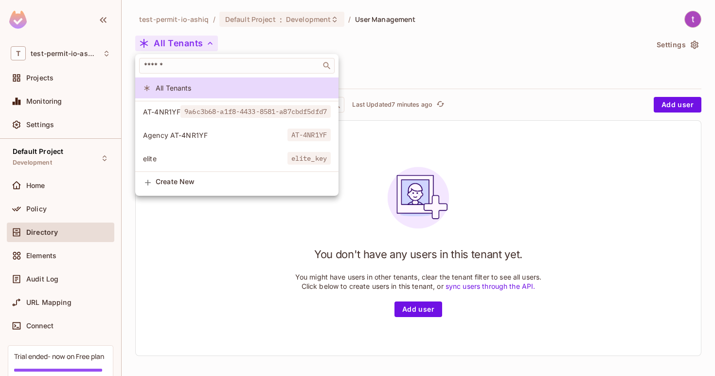
click at [413, 77] on div at bounding box center [357, 188] width 715 height 376
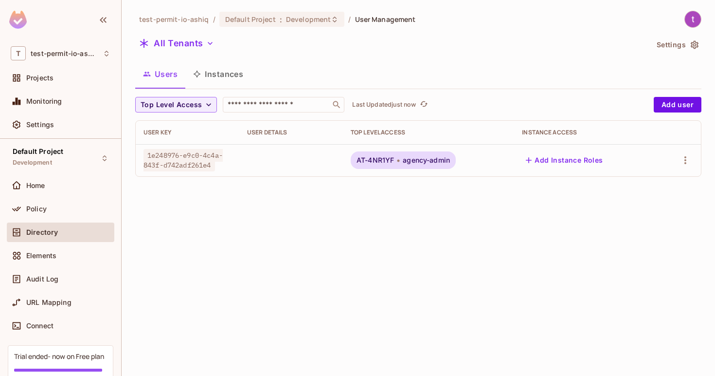
click at [190, 172] on td "1e248976-e9c0-4c4a-843f-d742adf261e4" at bounding box center [188, 160] width 104 height 32
click at [689, 163] on icon "button" at bounding box center [686, 160] width 12 height 12
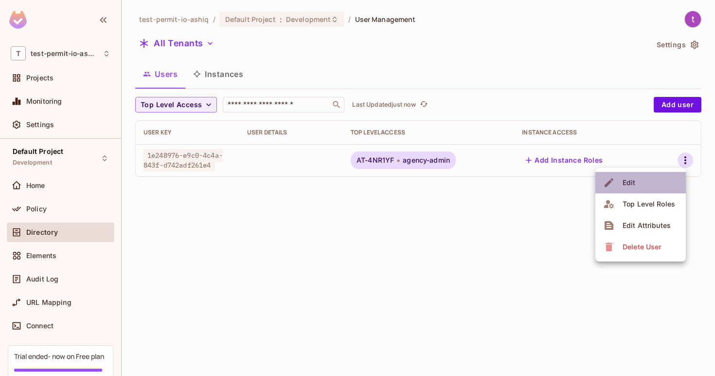
click at [671, 190] on li "Edit" at bounding box center [641, 182] width 91 height 21
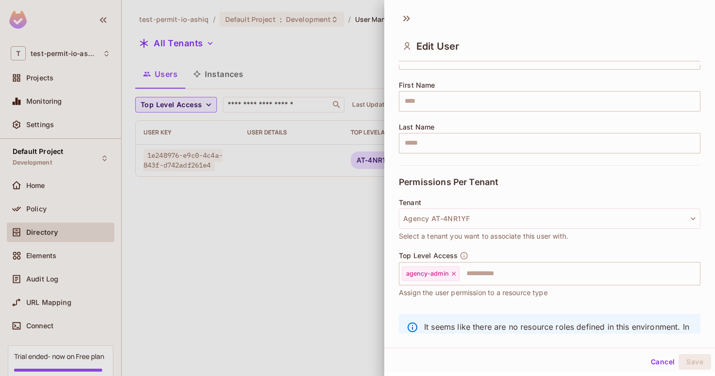
scroll to position [115, 0]
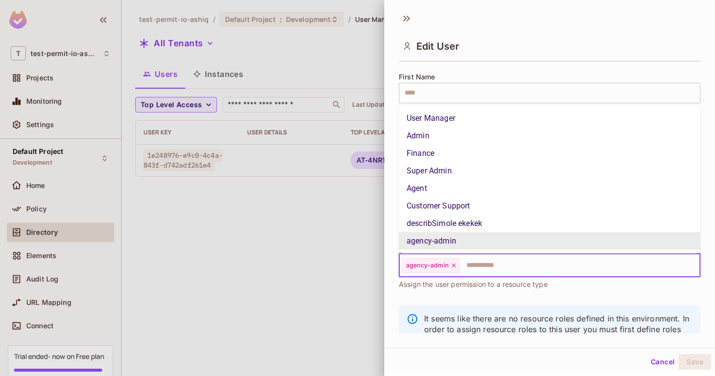
click at [537, 266] on input "text" at bounding box center [571, 264] width 221 height 19
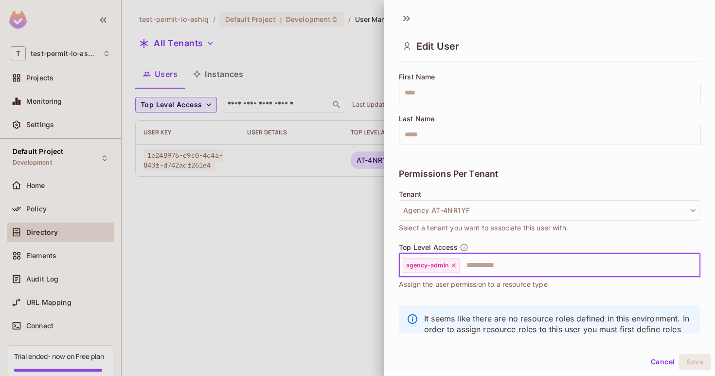
click at [537, 266] on input "text" at bounding box center [571, 264] width 221 height 19
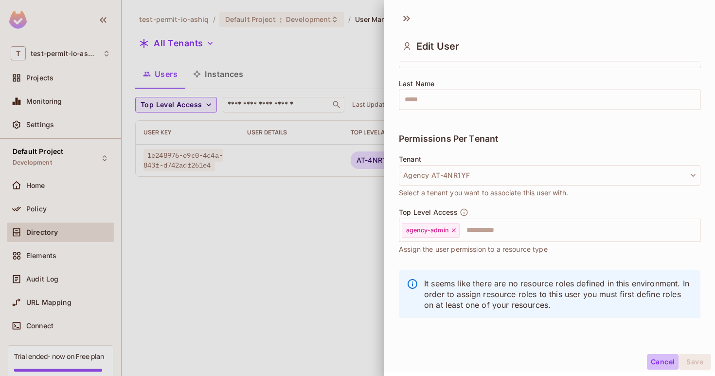
click at [652, 358] on button "Cancel" at bounding box center [663, 362] width 32 height 16
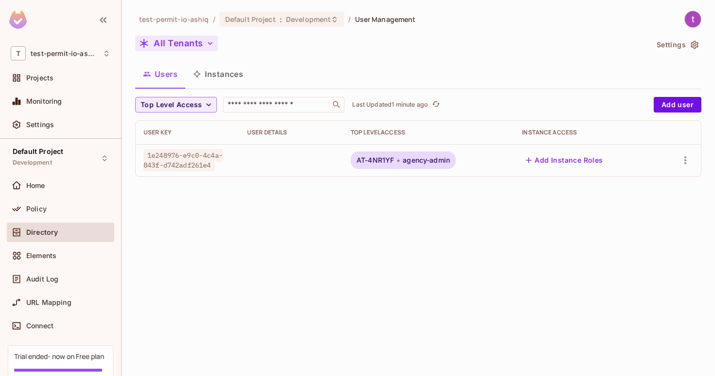
click at [210, 49] on button "All Tenants" at bounding box center [176, 44] width 83 height 16
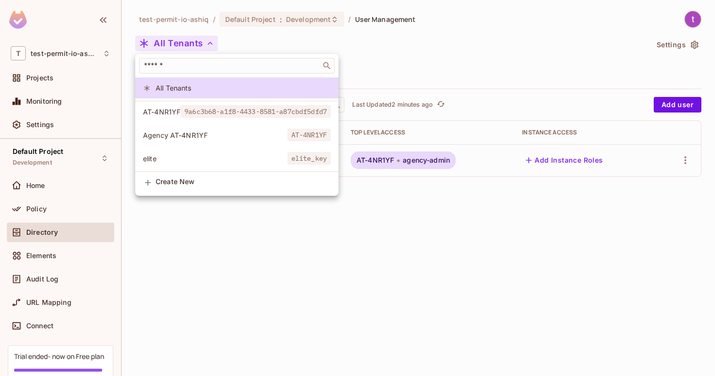
click at [689, 40] on div at bounding box center [357, 188] width 715 height 376
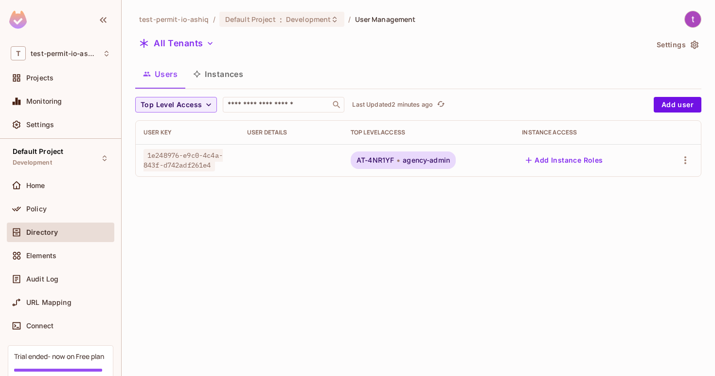
click at [695, 46] on icon "button" at bounding box center [695, 45] width 8 height 8
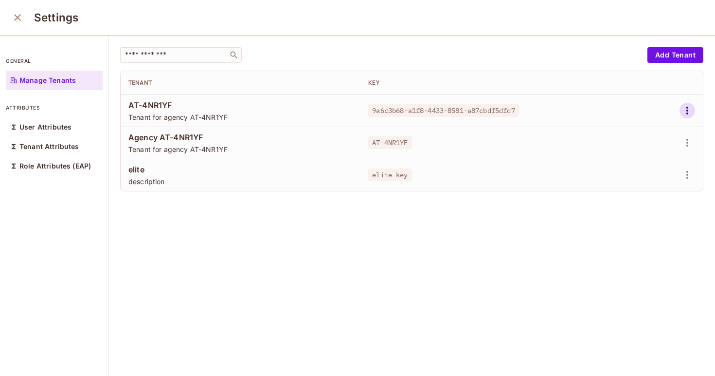
click at [687, 112] on icon "button" at bounding box center [688, 111] width 2 height 8
click at [651, 175] on div "Delete Tenant" at bounding box center [653, 176] width 46 height 10
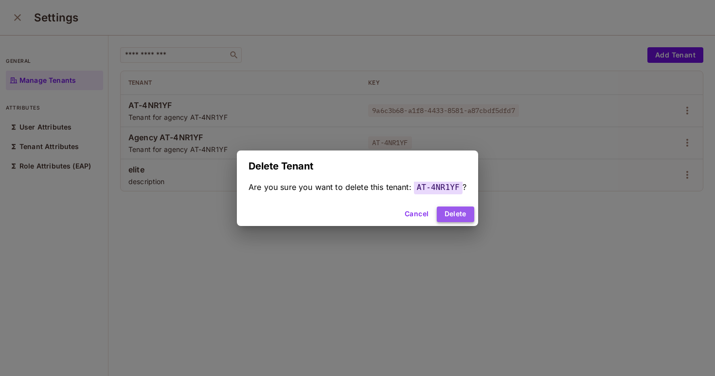
click at [462, 207] on button "Delete" at bounding box center [455, 214] width 37 height 16
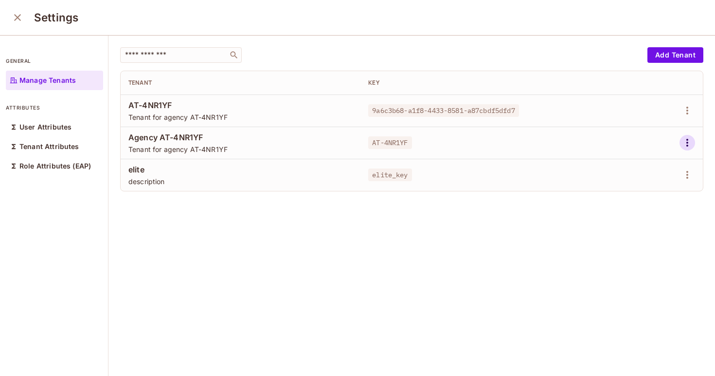
click at [685, 139] on icon "button" at bounding box center [688, 143] width 12 height 12
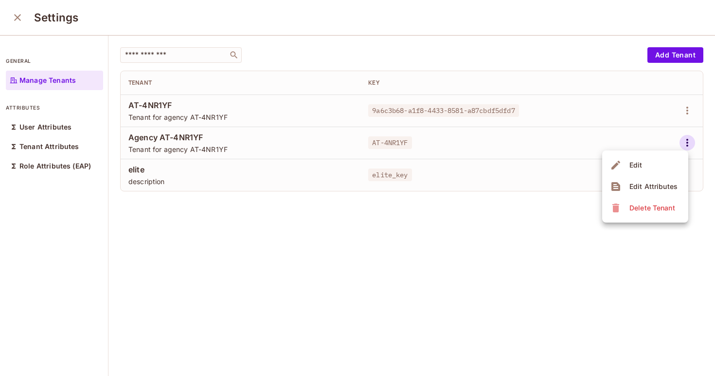
click at [623, 214] on div "Delete Tenant" at bounding box center [644, 208] width 68 height 16
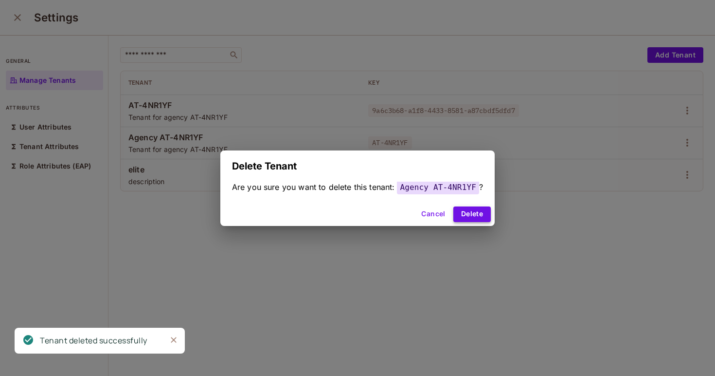
click at [477, 214] on button "Delete" at bounding box center [471, 214] width 37 height 16
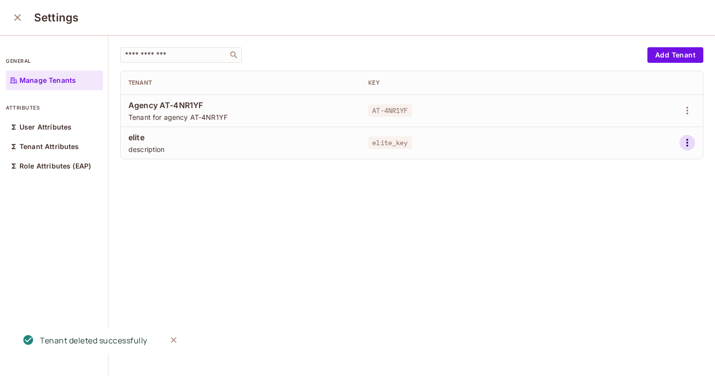
click at [688, 148] on button "button" at bounding box center [688, 143] width 16 height 16
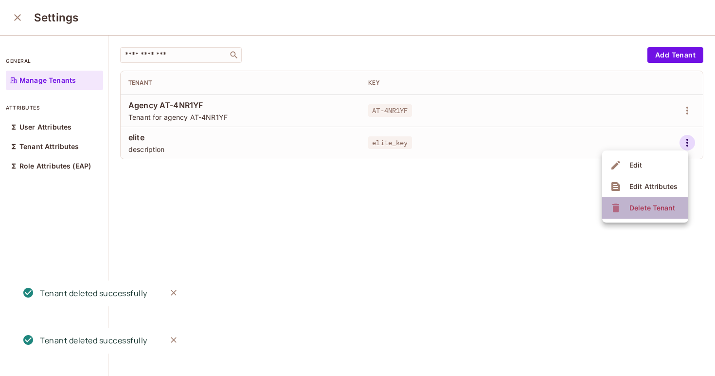
click at [628, 215] on span "Delete Tenant" at bounding box center [653, 208] width 52 height 16
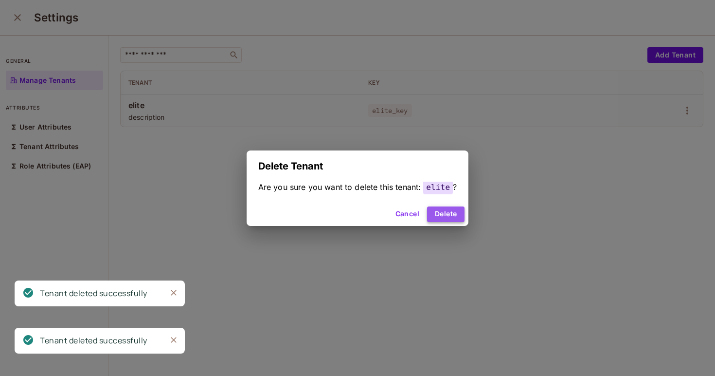
click at [456, 212] on button "Delete" at bounding box center [445, 214] width 37 height 16
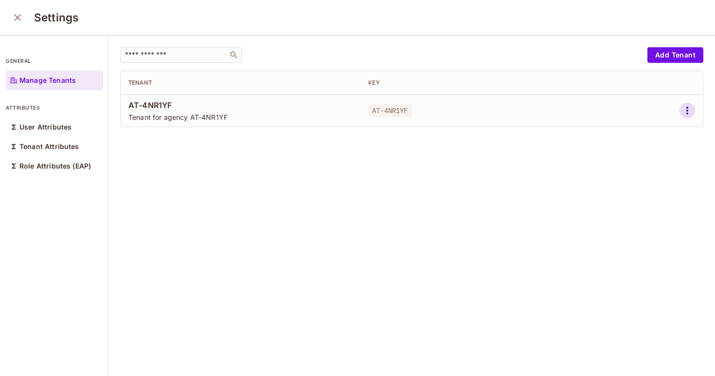
click at [688, 110] on icon "button" at bounding box center [688, 111] width 2 height 8
click at [667, 171] on div "Delete Tenant" at bounding box center [653, 176] width 46 height 10
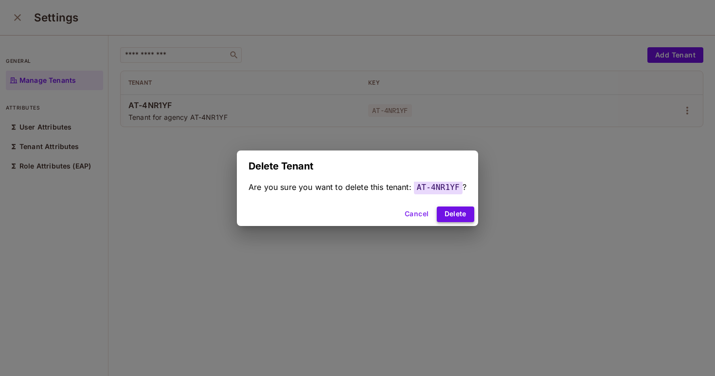
click at [467, 215] on button "Delete" at bounding box center [455, 214] width 37 height 16
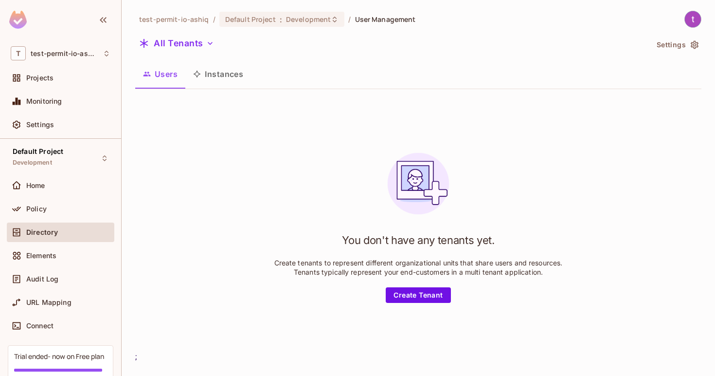
click at [200, 70] on icon "button" at bounding box center [197, 74] width 8 height 8
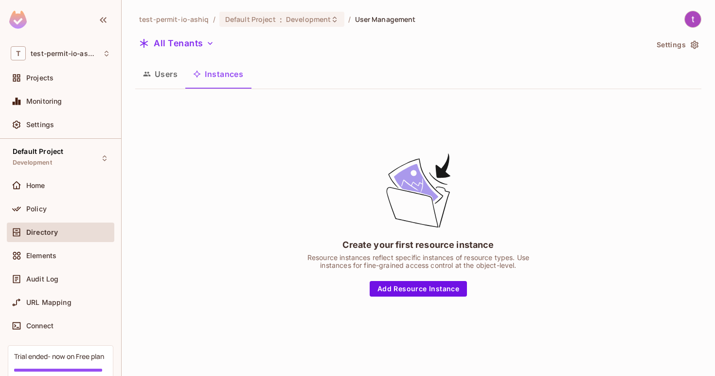
click at [167, 71] on button "Users" at bounding box center [160, 74] width 50 height 24
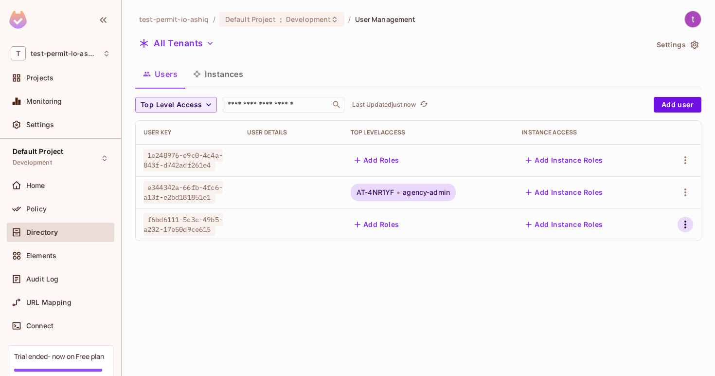
click at [680, 225] on icon "button" at bounding box center [686, 224] width 12 height 12
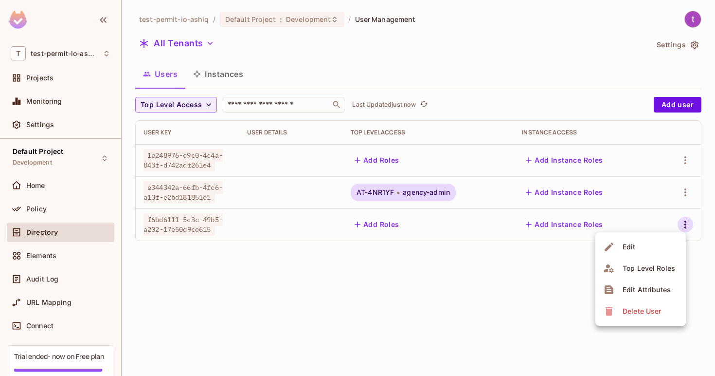
click at [630, 313] on div "Delete User" at bounding box center [642, 311] width 38 height 10
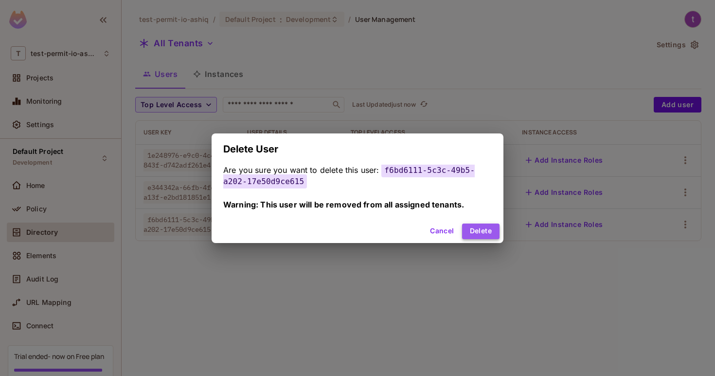
click at [474, 225] on button "Delete" at bounding box center [480, 231] width 37 height 16
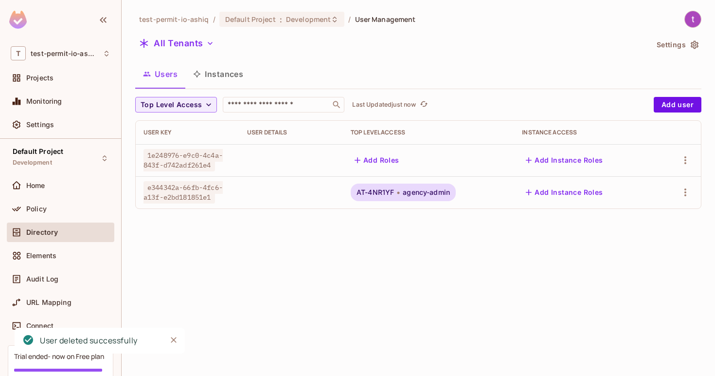
click at [690, 167] on div at bounding box center [679, 160] width 29 height 16
click at [688, 164] on icon "button" at bounding box center [686, 160] width 12 height 12
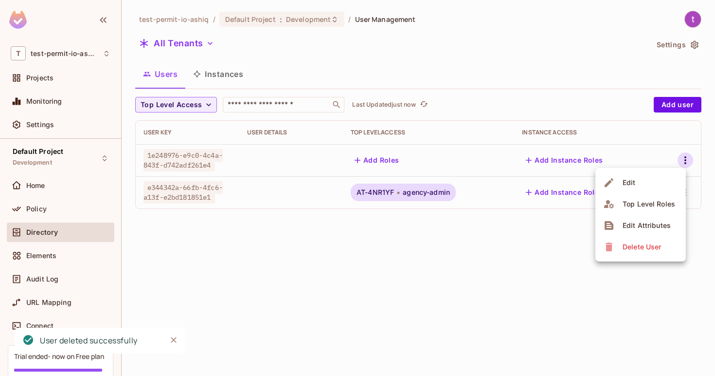
click at [653, 245] on div "Delete User" at bounding box center [642, 247] width 38 height 10
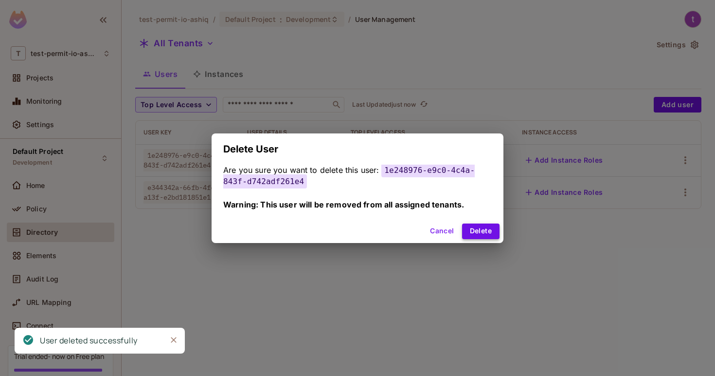
click at [479, 229] on button "Delete" at bounding box center [480, 231] width 37 height 16
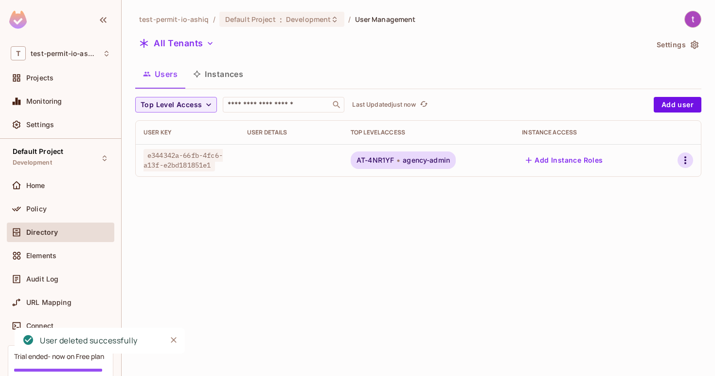
click at [685, 163] on icon "button" at bounding box center [686, 160] width 2 height 8
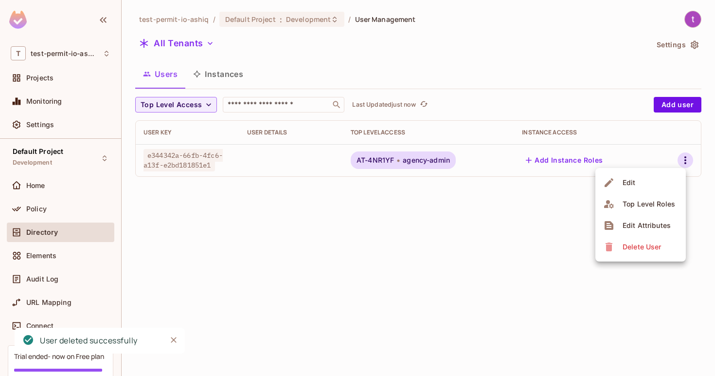
click at [642, 245] on div "Delete User" at bounding box center [642, 247] width 38 height 10
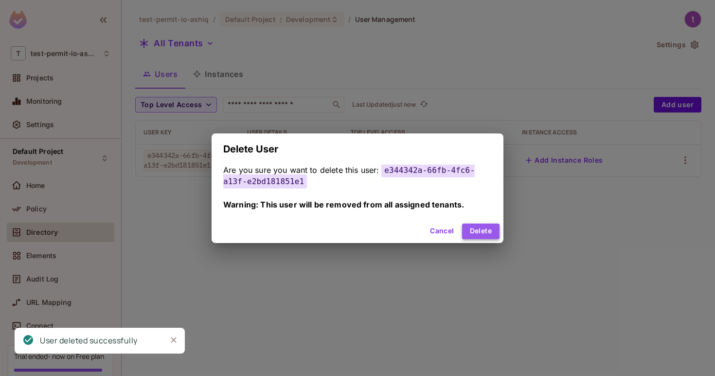
click at [483, 231] on button "Delete" at bounding box center [480, 231] width 37 height 16
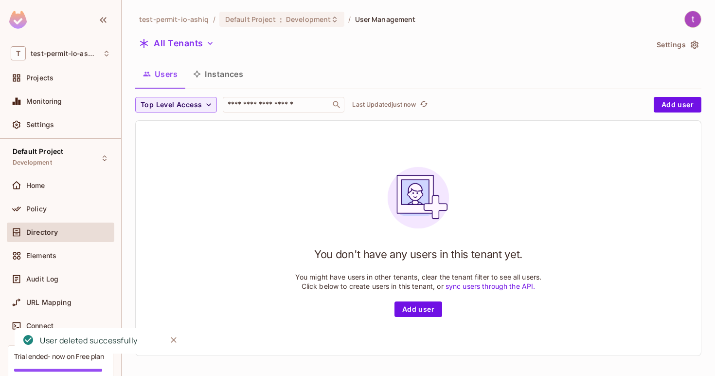
click at [693, 47] on icon "button" at bounding box center [695, 45] width 8 height 8
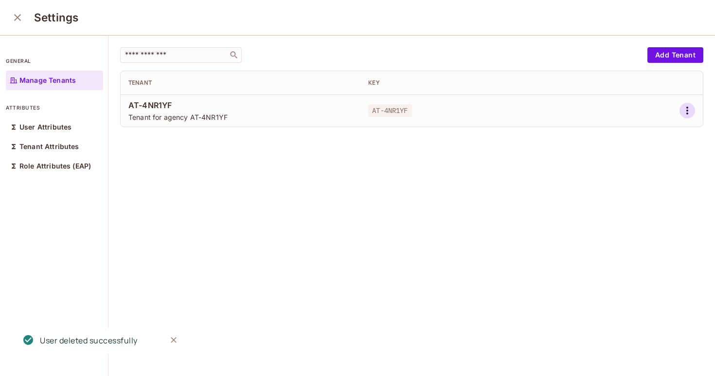
click at [688, 109] on icon "button" at bounding box center [688, 111] width 2 height 8
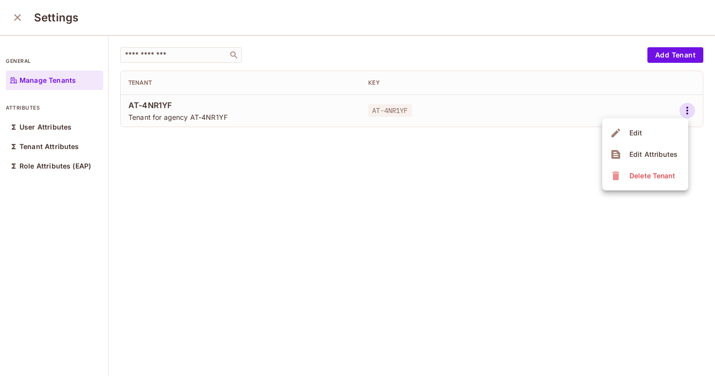
click at [640, 182] on span "Delete Tenant" at bounding box center [653, 176] width 52 height 16
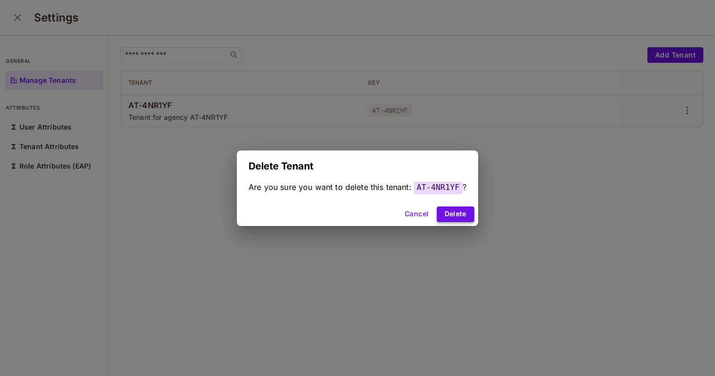
click at [461, 212] on button "Delete" at bounding box center [455, 214] width 37 height 16
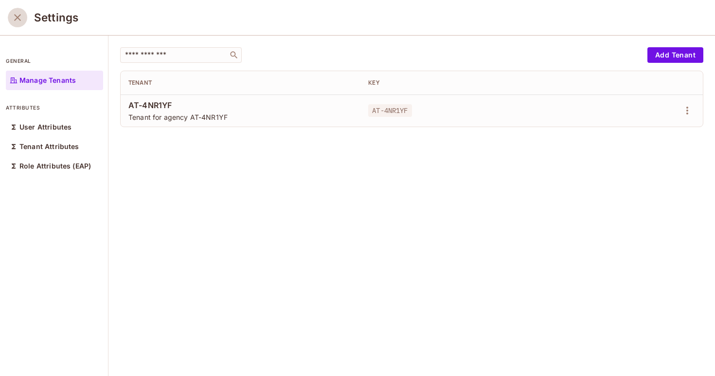
click at [19, 16] on icon "close" at bounding box center [17, 17] width 7 height 7
